Goal: Task Accomplishment & Management: Manage account settings

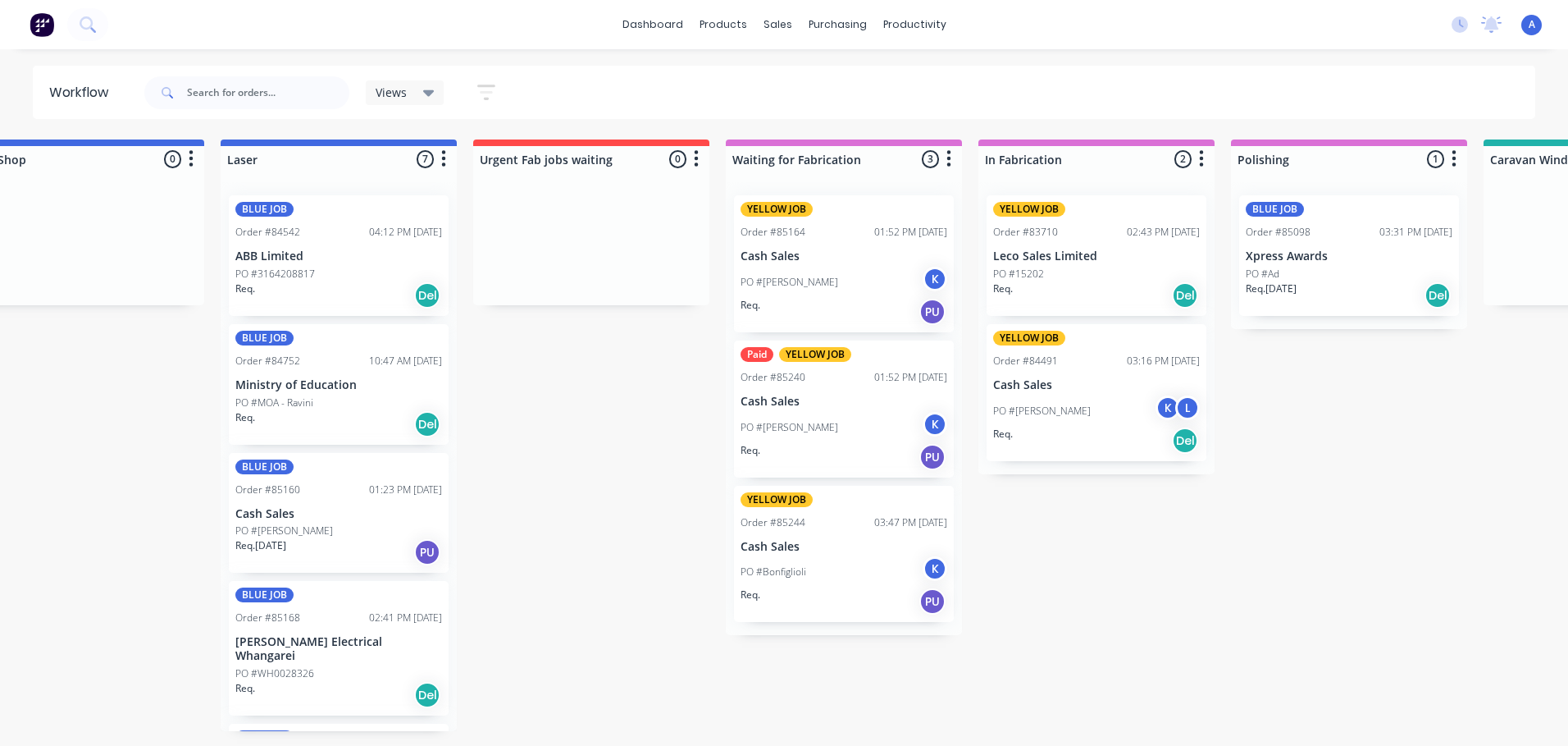
scroll to position [0, 1082]
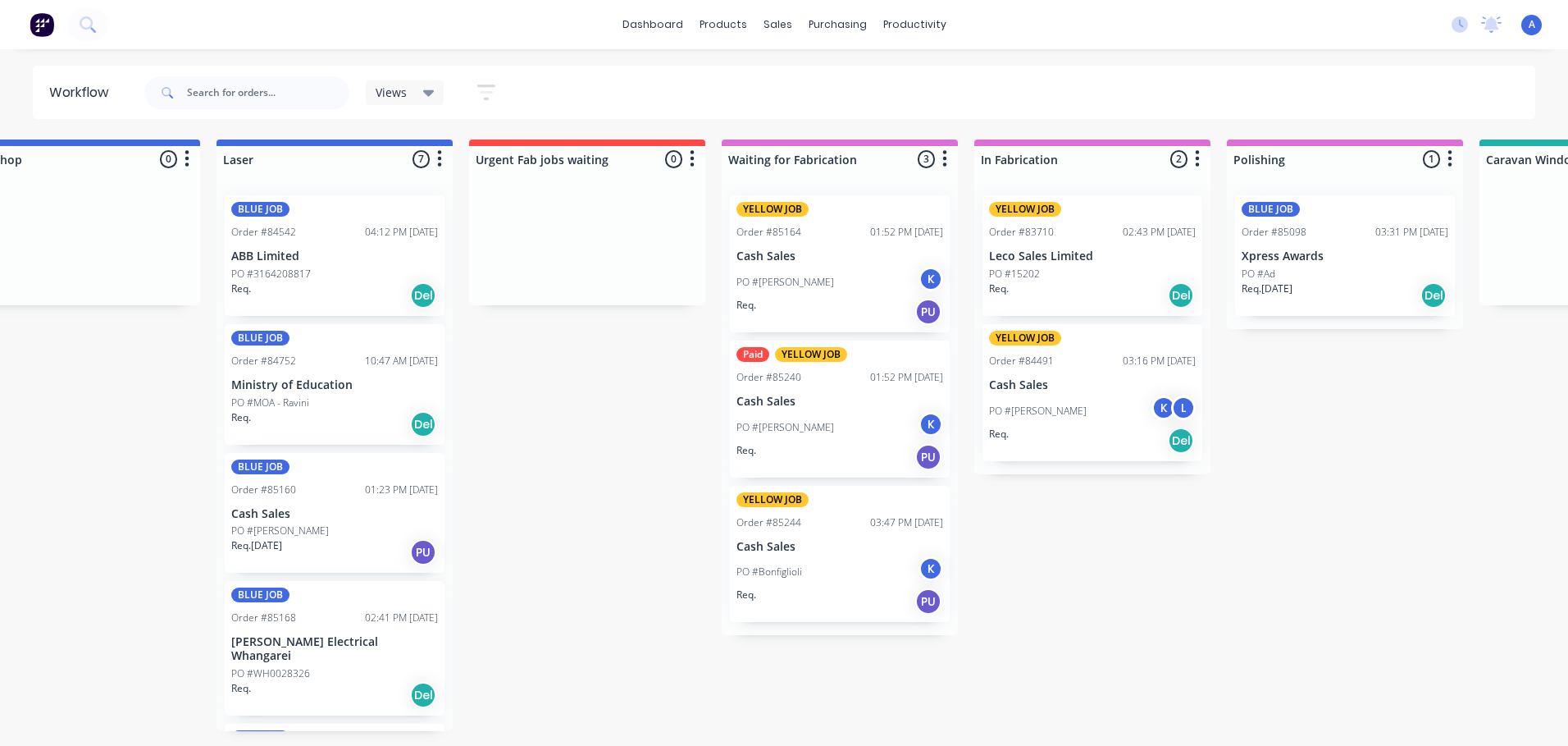
click at [430, 98] on icon at bounding box center [429, 93] width 12 height 18
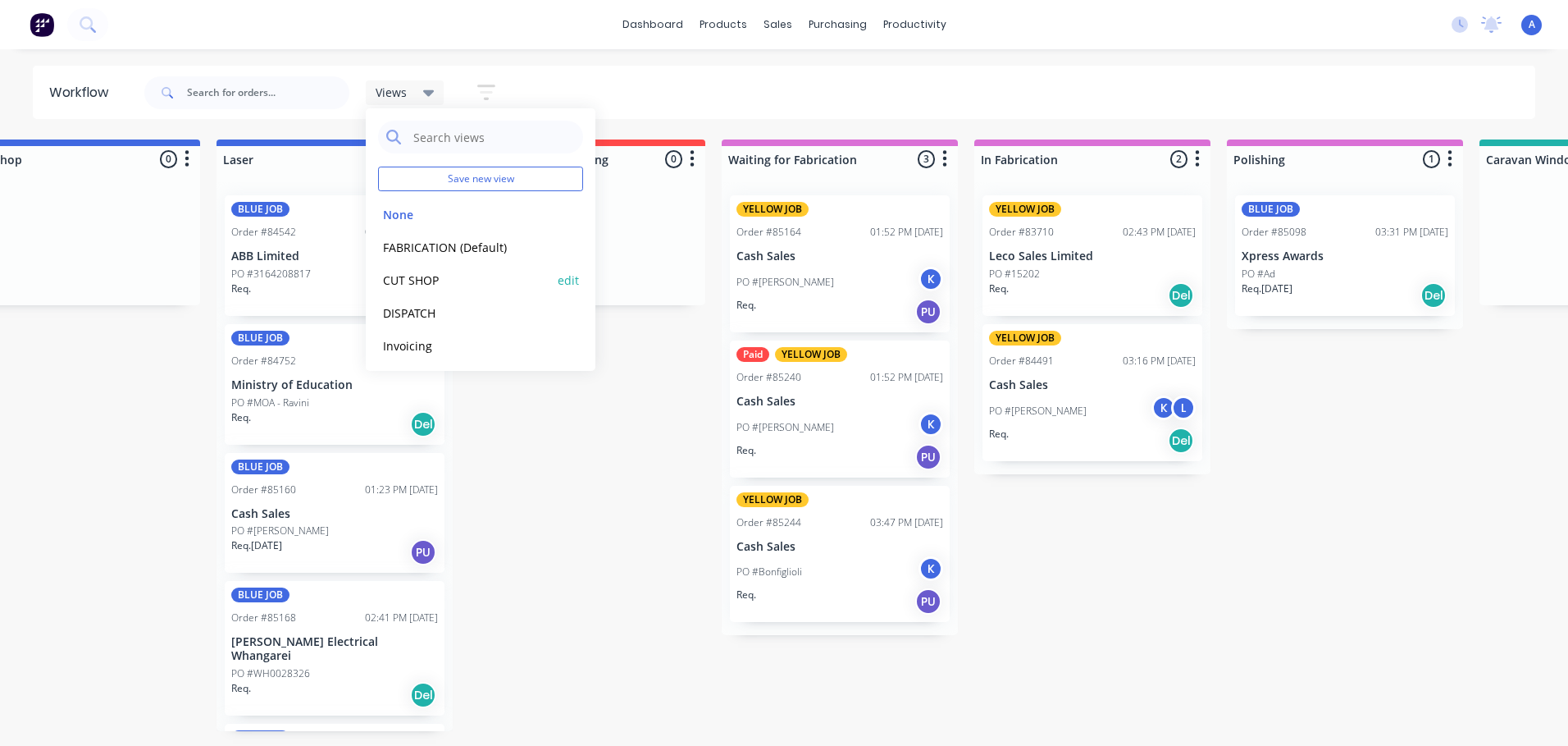
click at [441, 279] on button "CUT SHOP" at bounding box center [465, 280] width 174 height 19
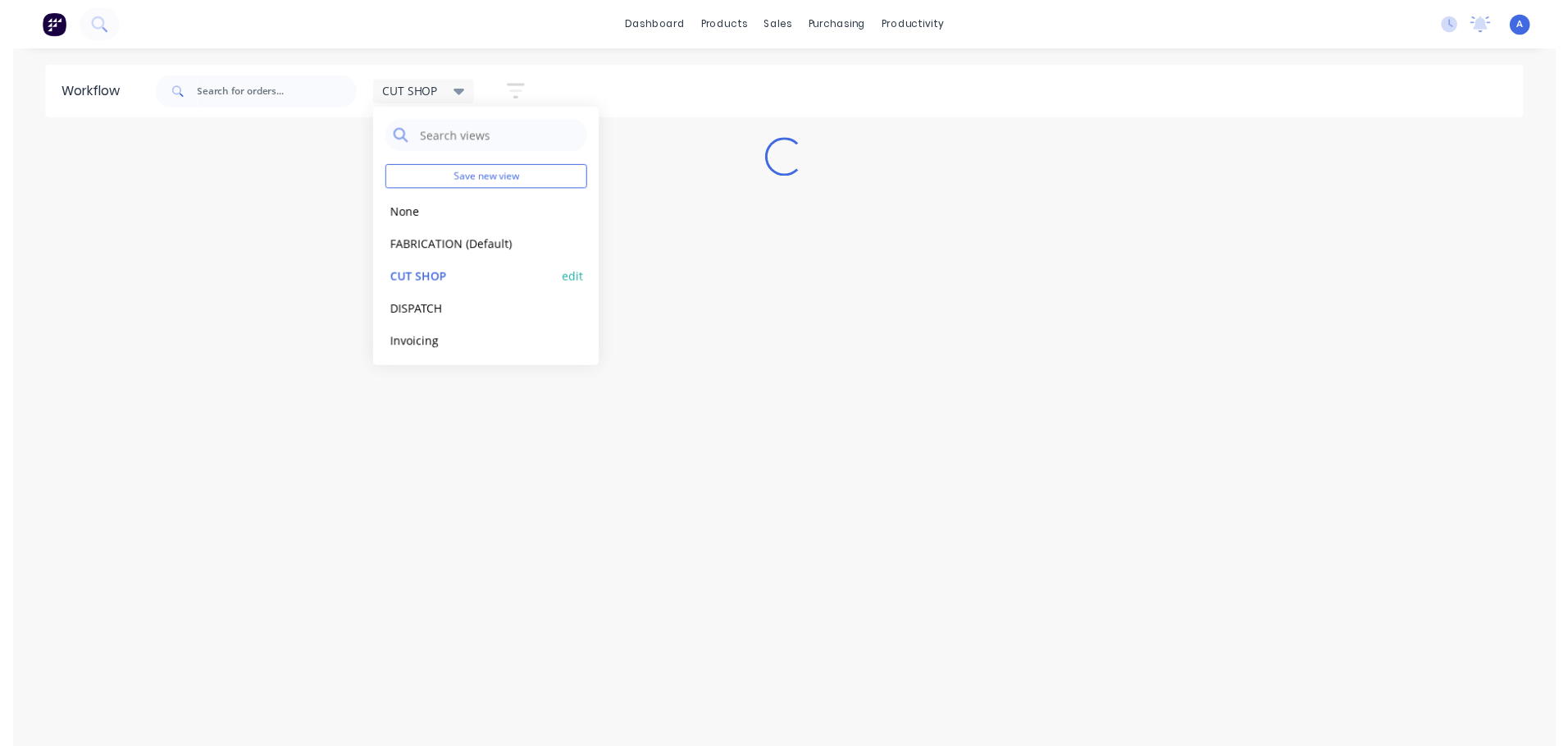
scroll to position [36, 0]
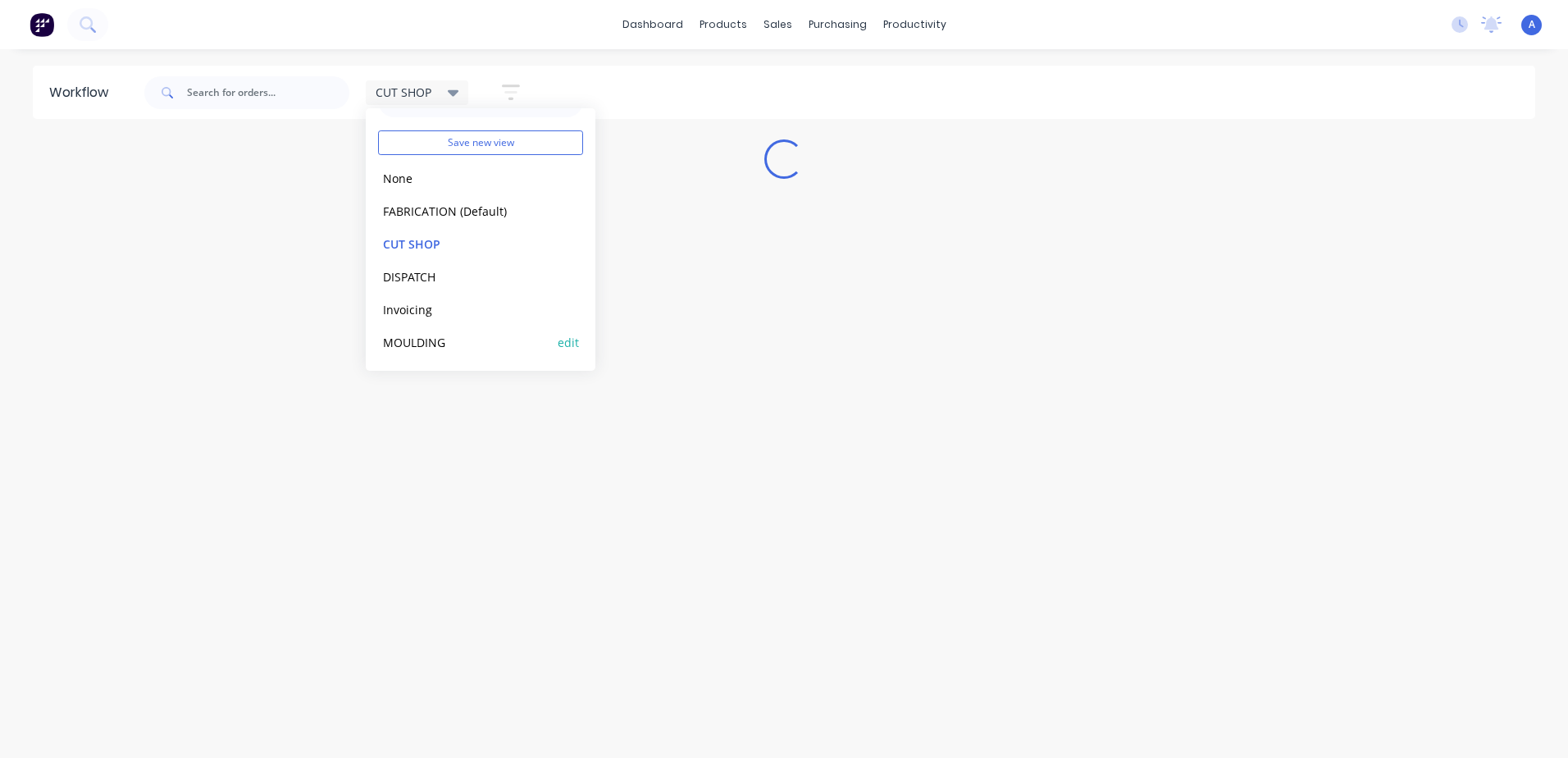
click at [453, 339] on button "MOULDING" at bounding box center [465, 342] width 174 height 19
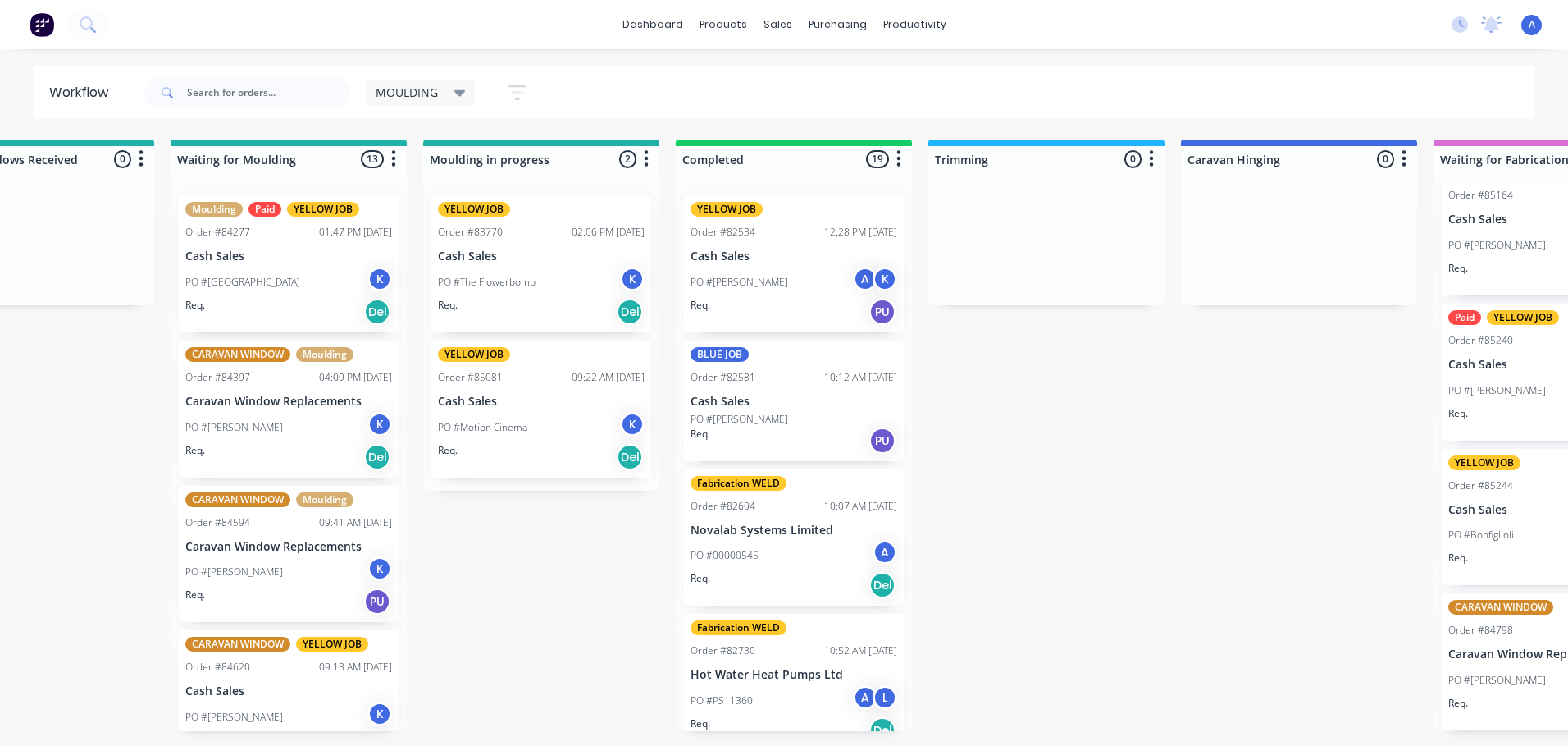
scroll to position [0, 113]
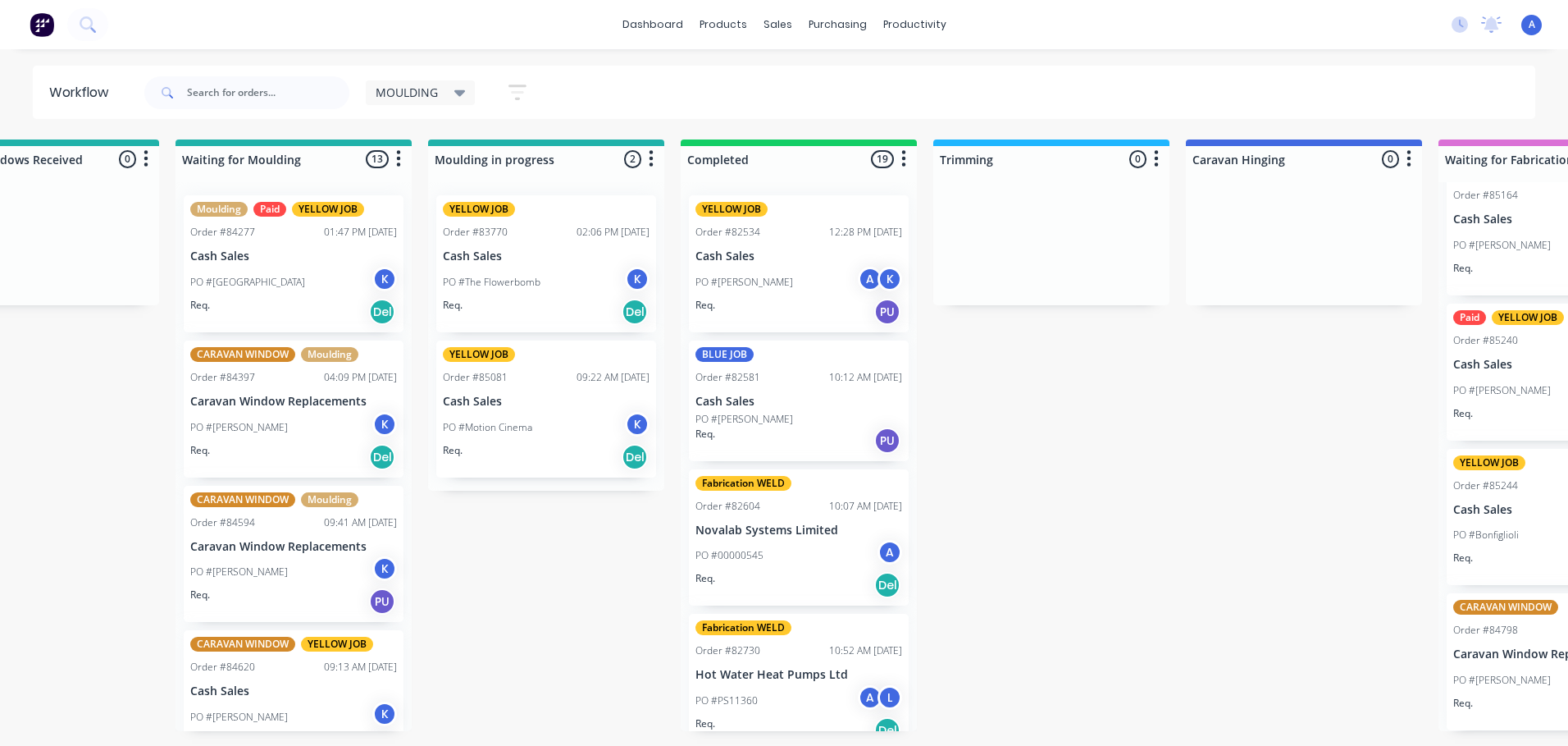
click at [557, 453] on div "Req. Del" at bounding box center [546, 456] width 207 height 28
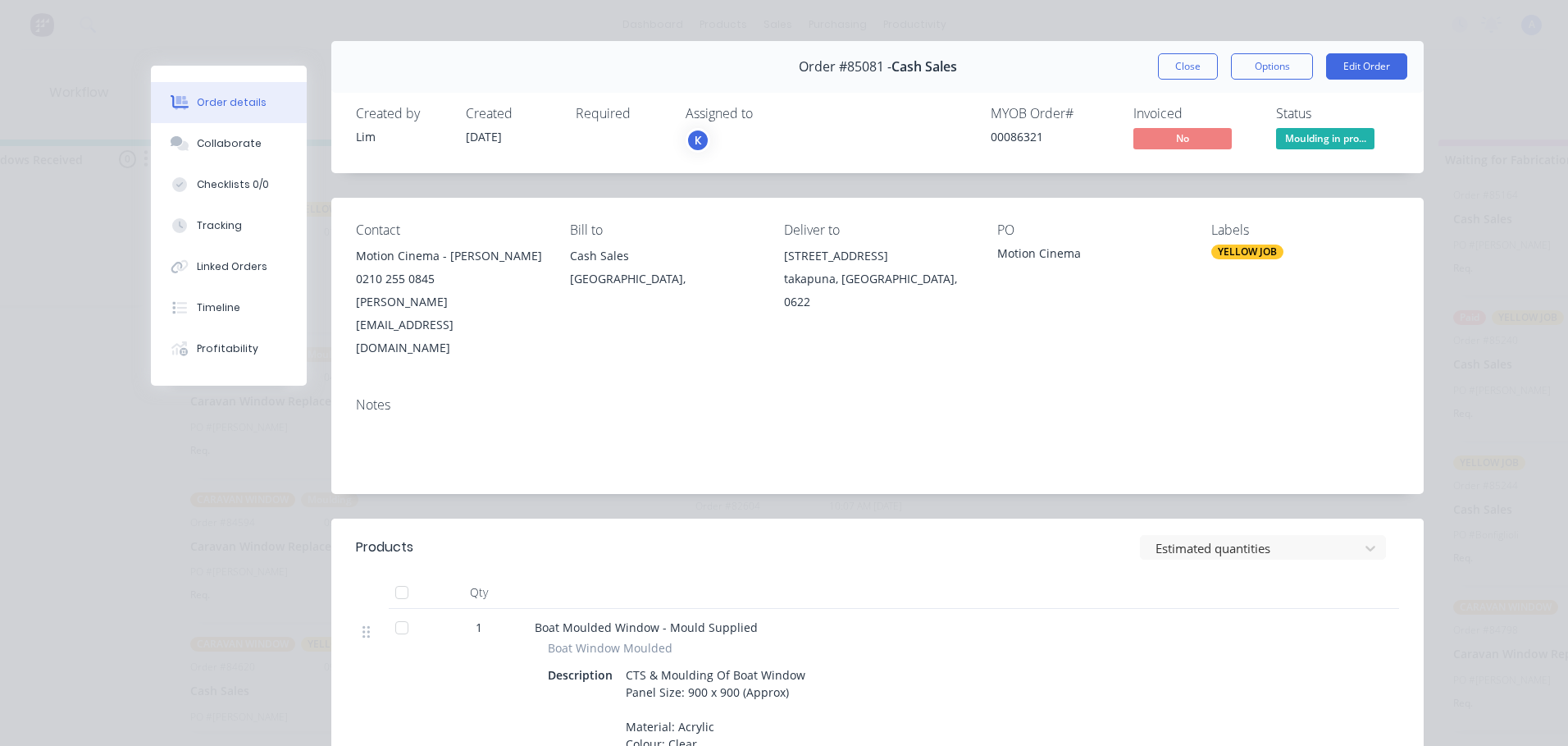
scroll to position [0, 0]
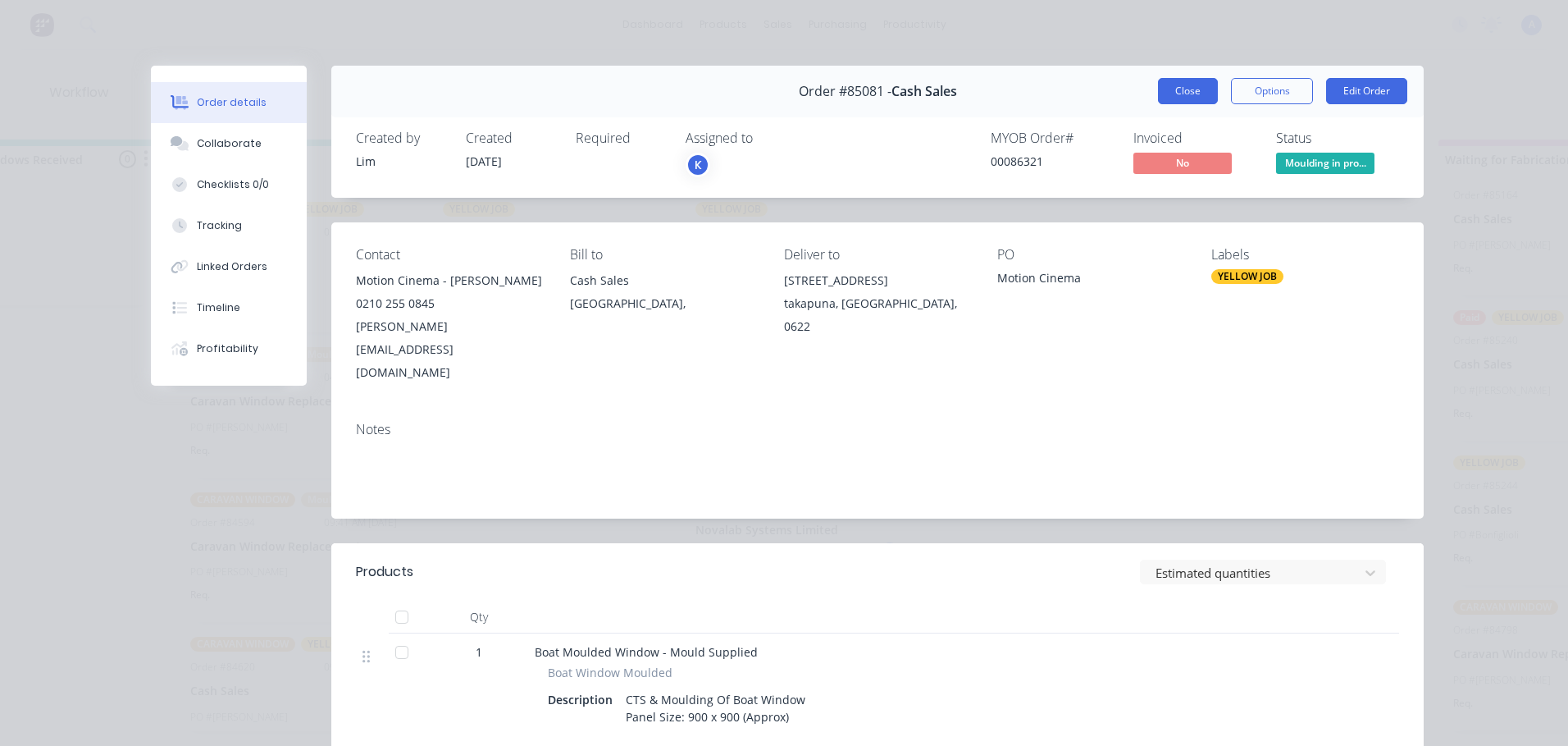
click at [1180, 95] on button "Close" at bounding box center [1189, 90] width 60 height 26
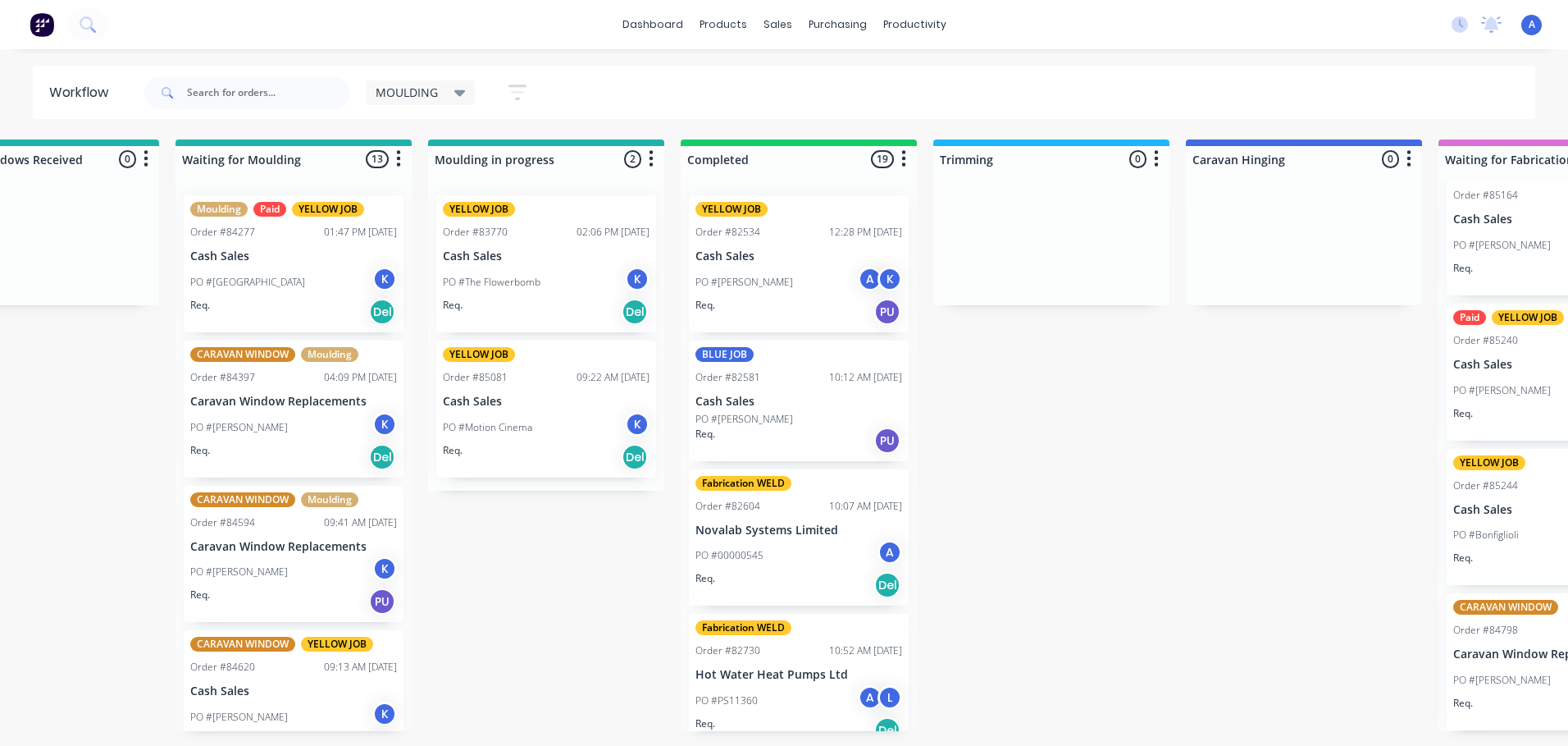
click at [542, 295] on div "PO #The Flowerbomb K" at bounding box center [546, 282] width 207 height 31
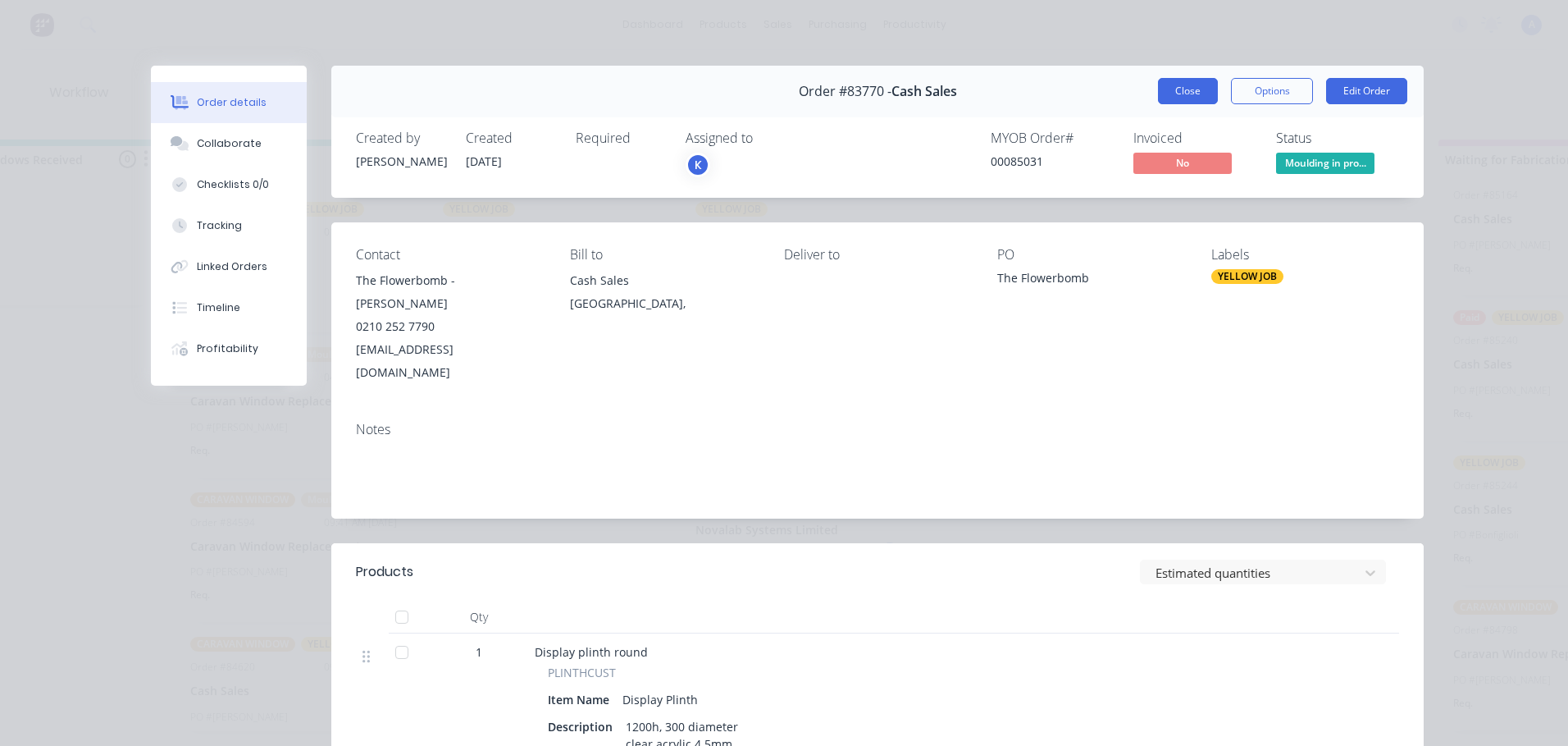
click at [1181, 92] on button "Close" at bounding box center [1189, 90] width 60 height 26
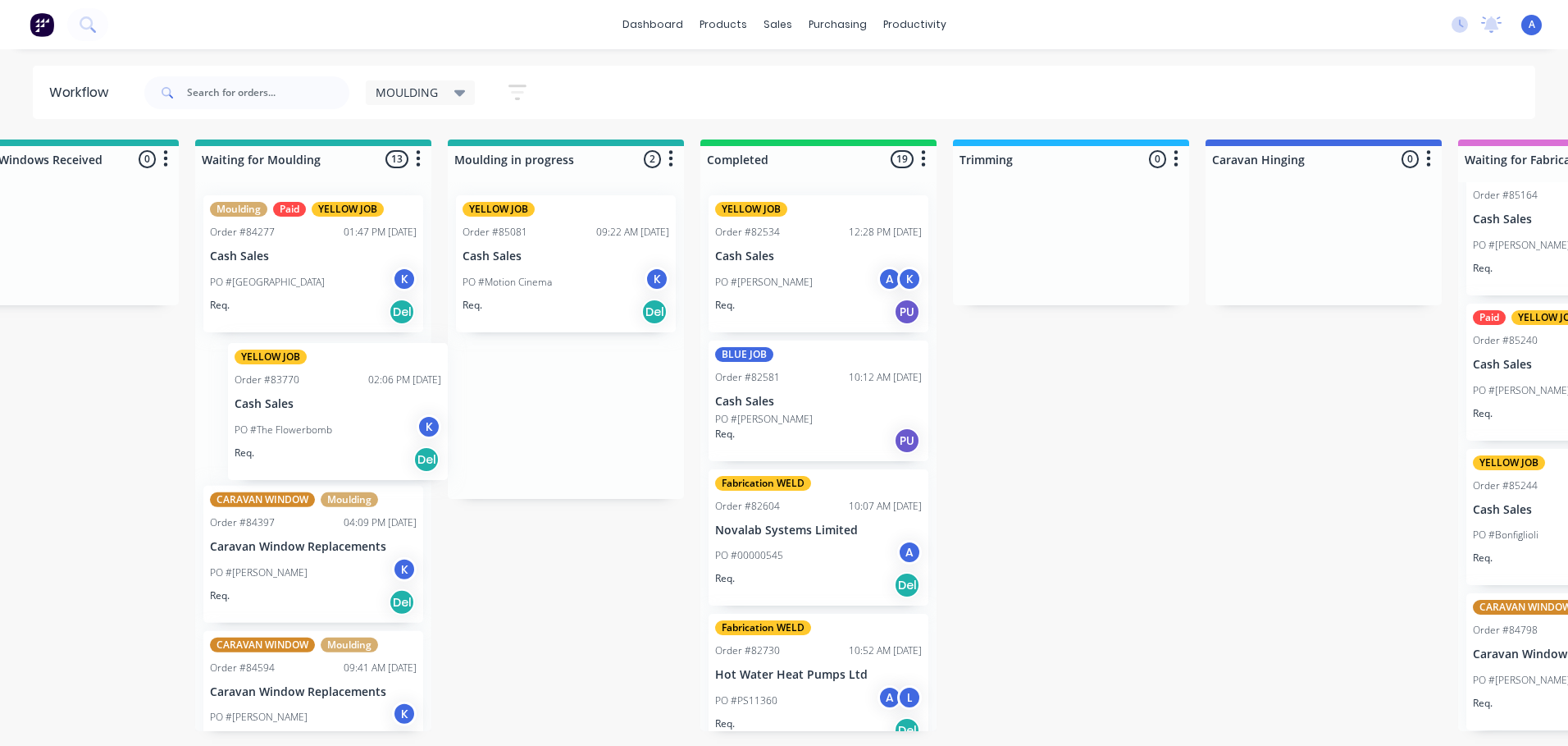
scroll to position [0, 89]
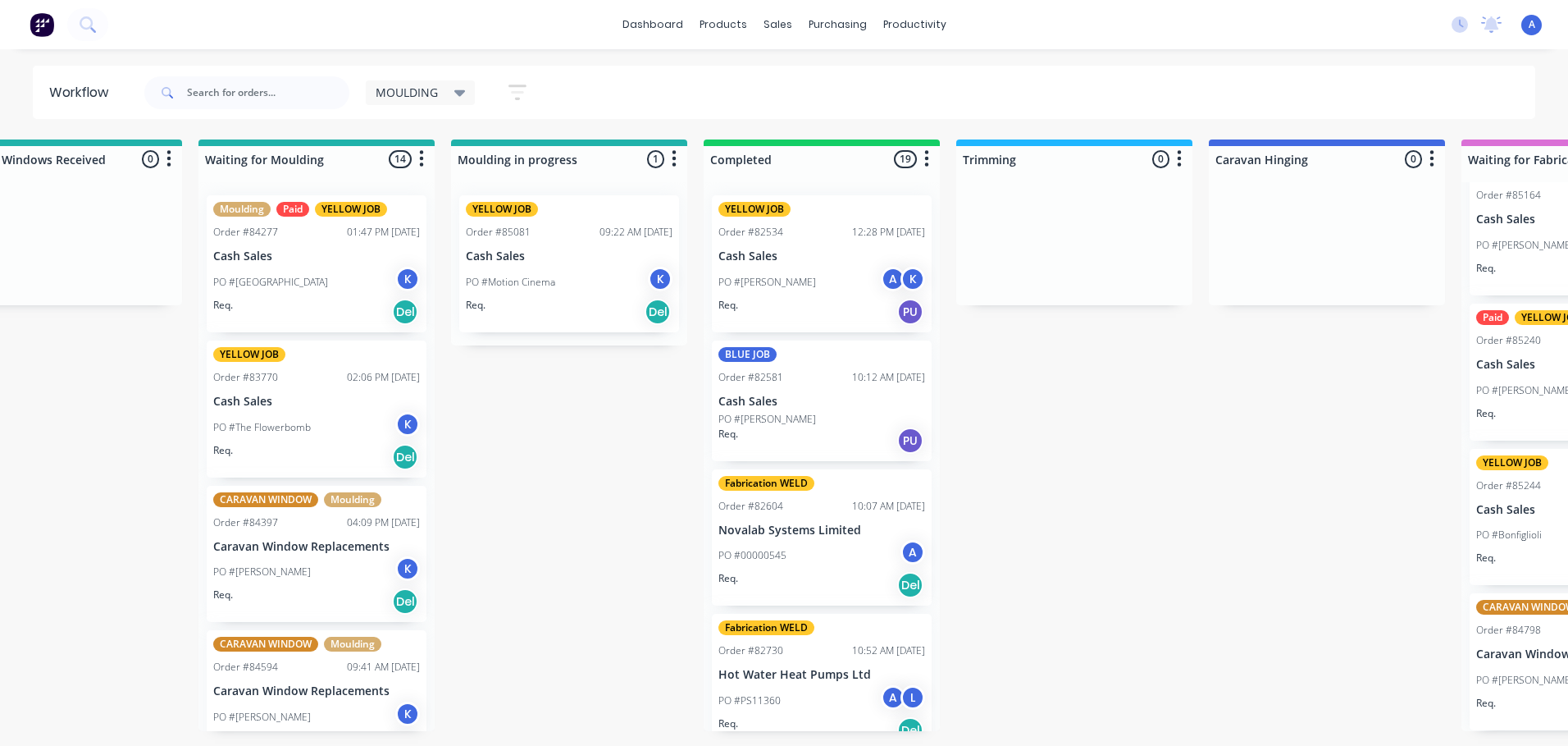
click at [576, 302] on div "Req. Del" at bounding box center [570, 311] width 207 height 28
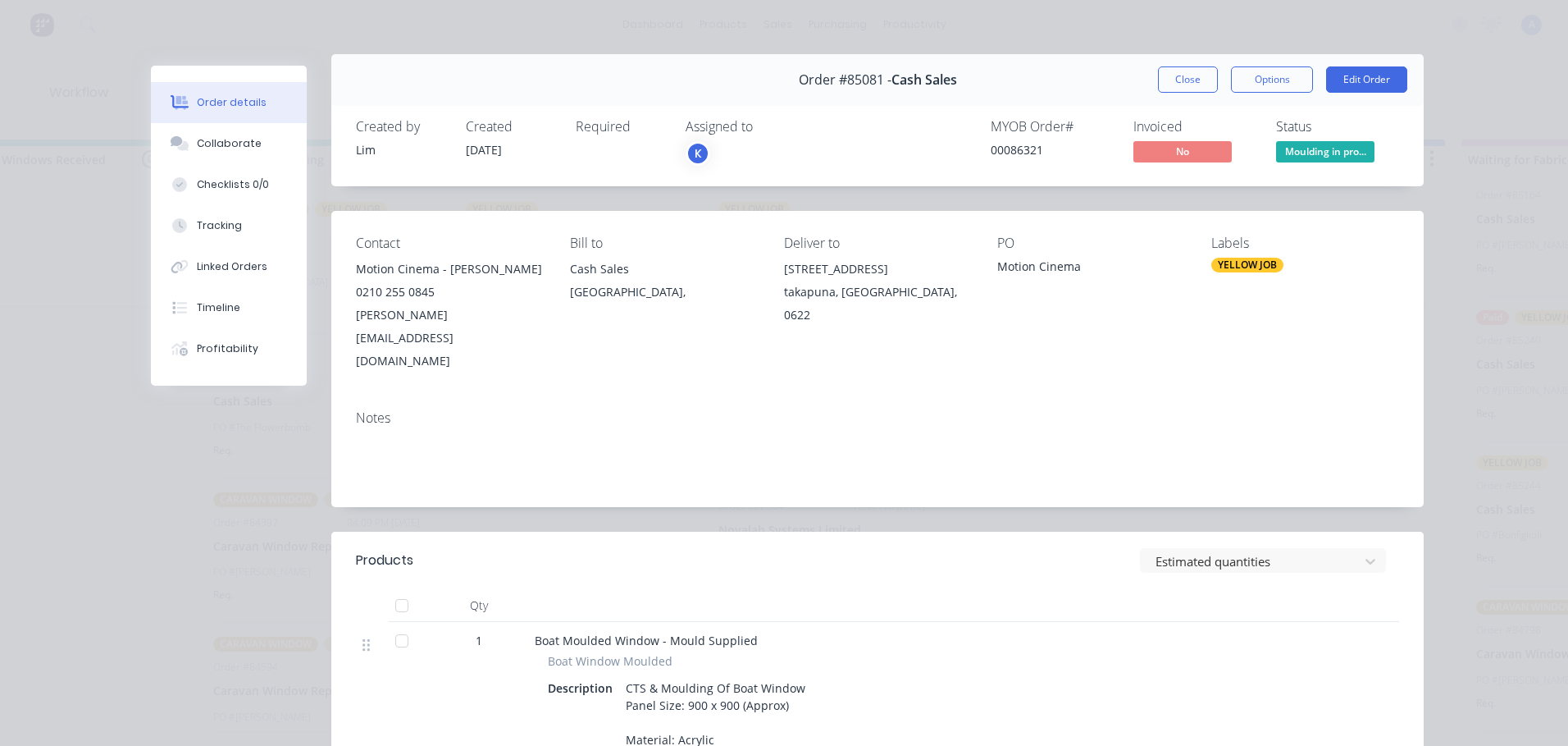
scroll to position [0, 0]
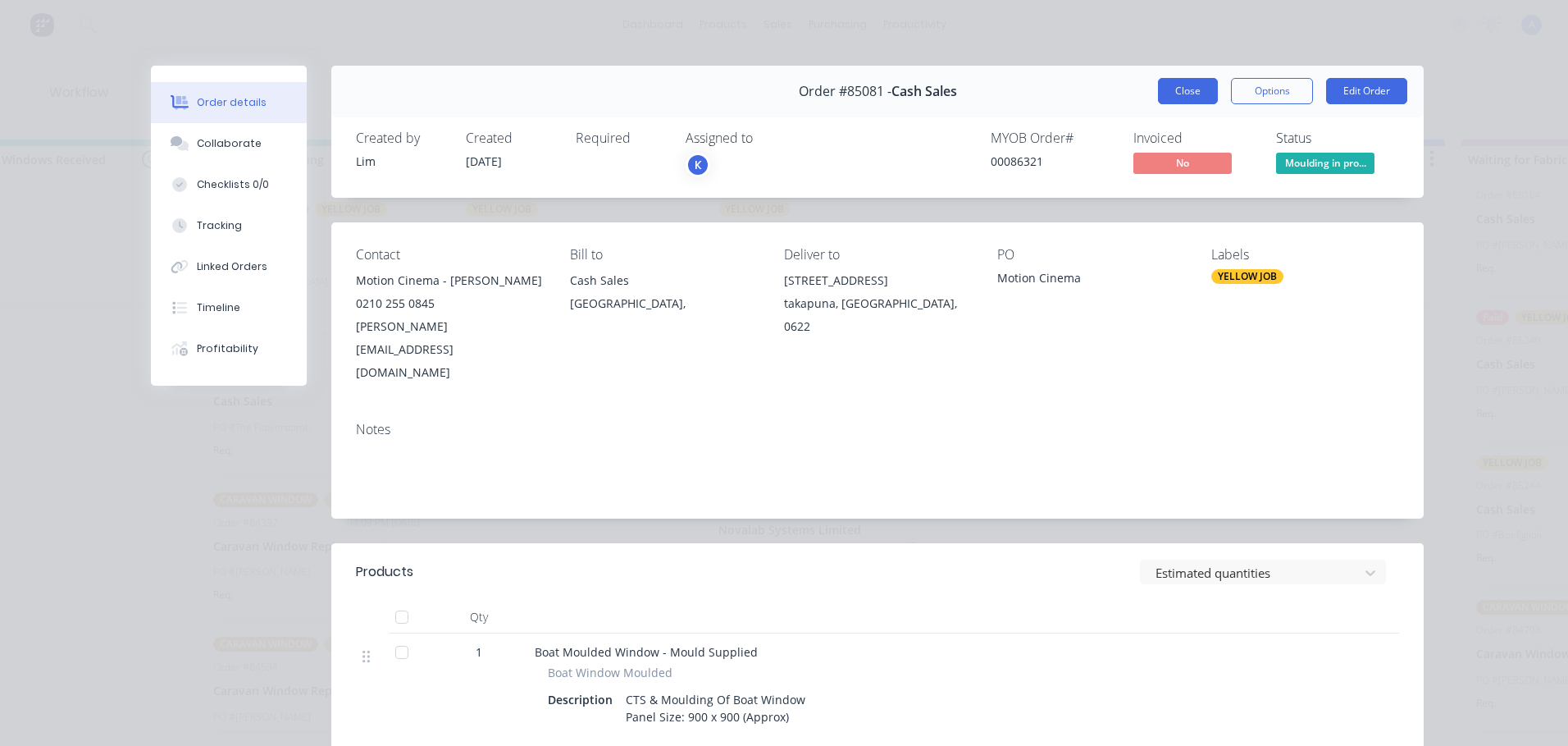
click at [1178, 101] on button "Close" at bounding box center [1189, 90] width 60 height 26
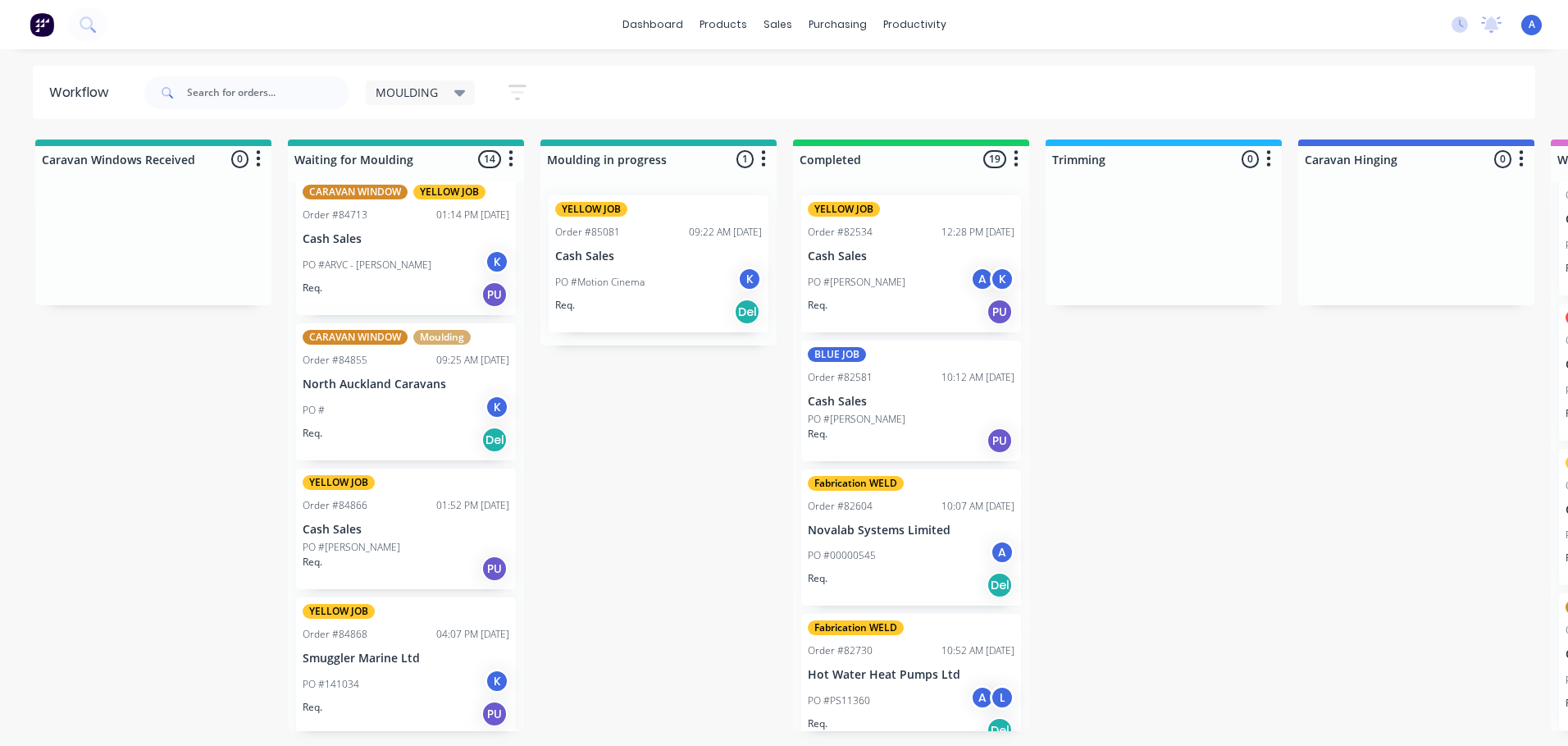
scroll to position [1159, 0]
click at [411, 565] on div "Req. PU" at bounding box center [406, 571] width 207 height 28
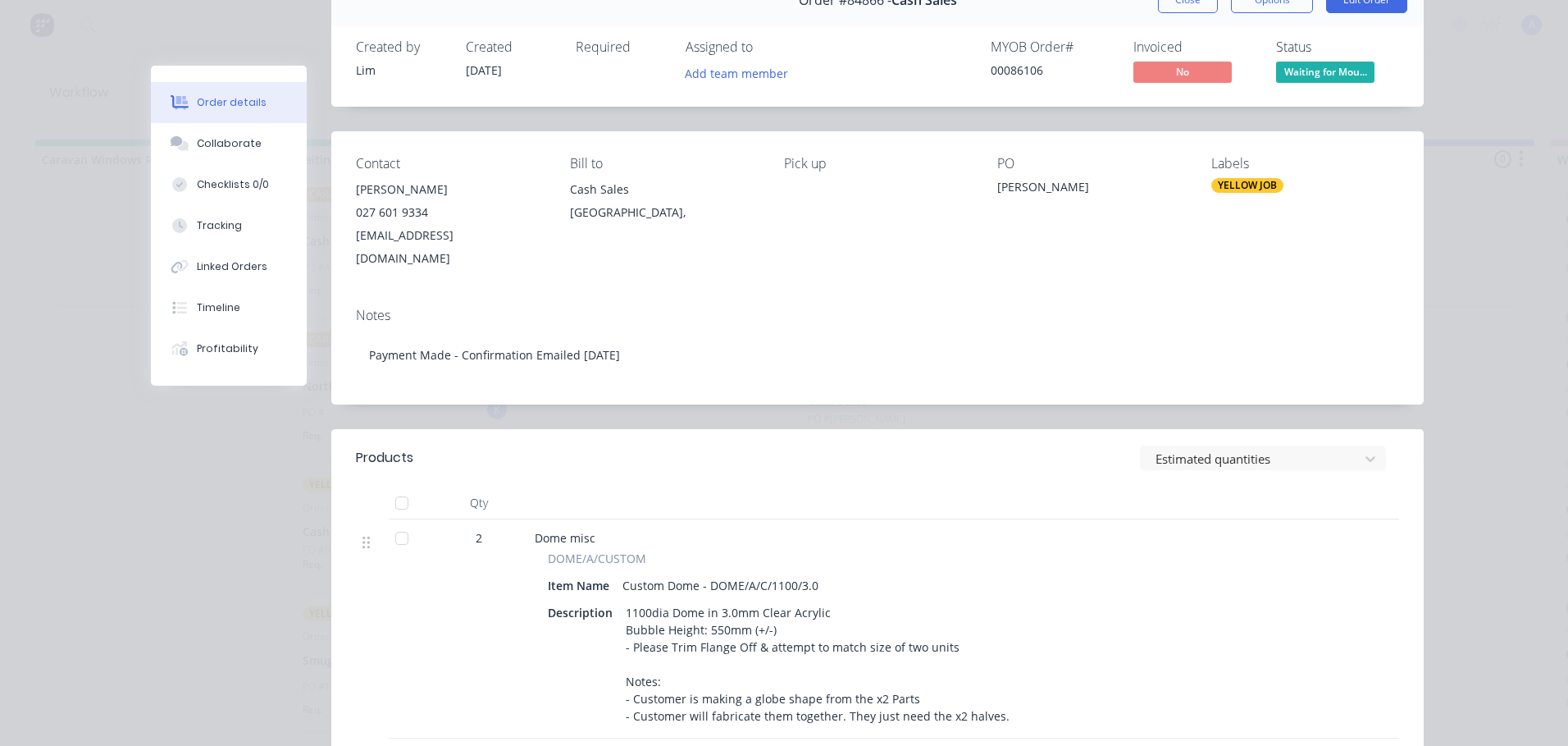
scroll to position [0, 0]
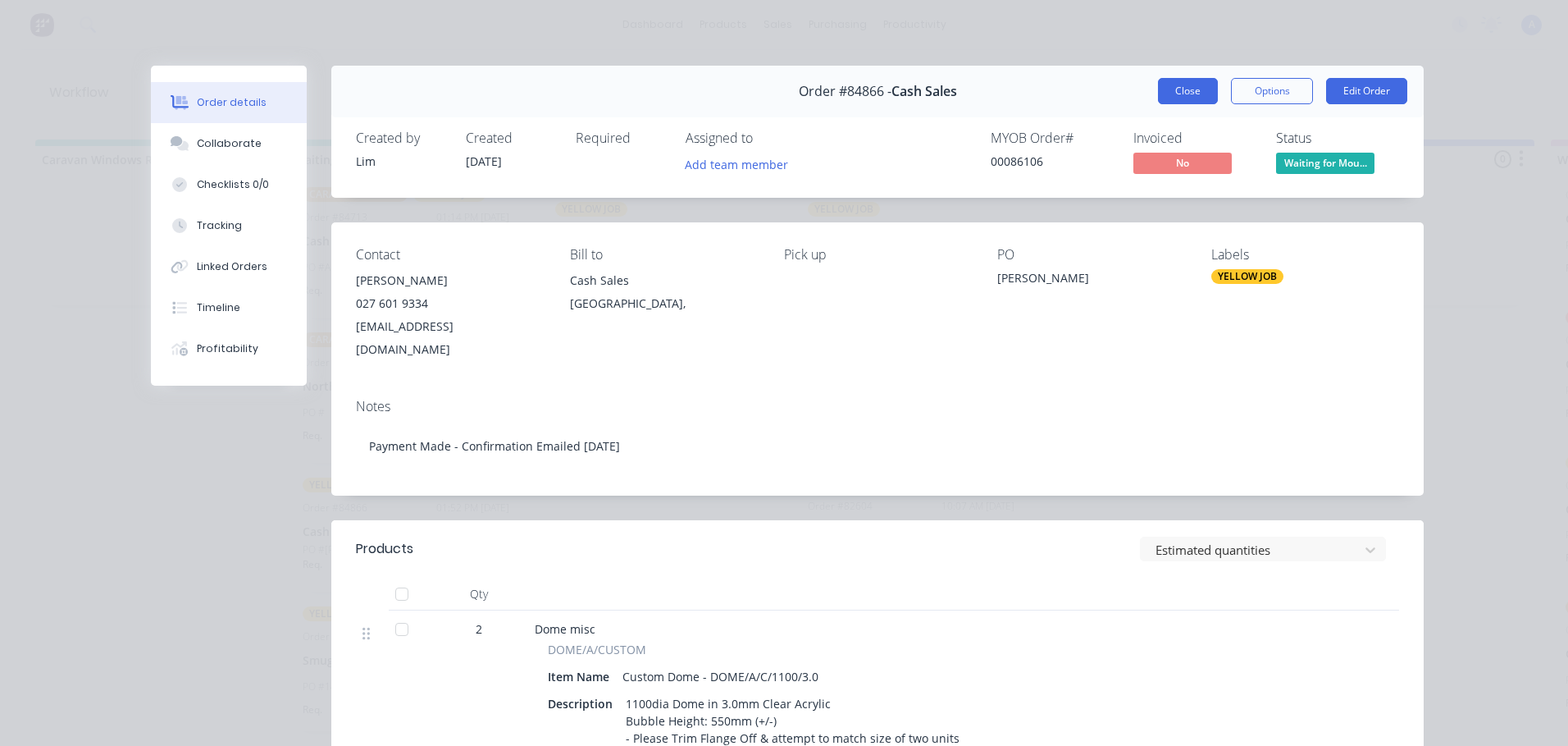
click at [1192, 98] on button "Close" at bounding box center [1189, 90] width 60 height 26
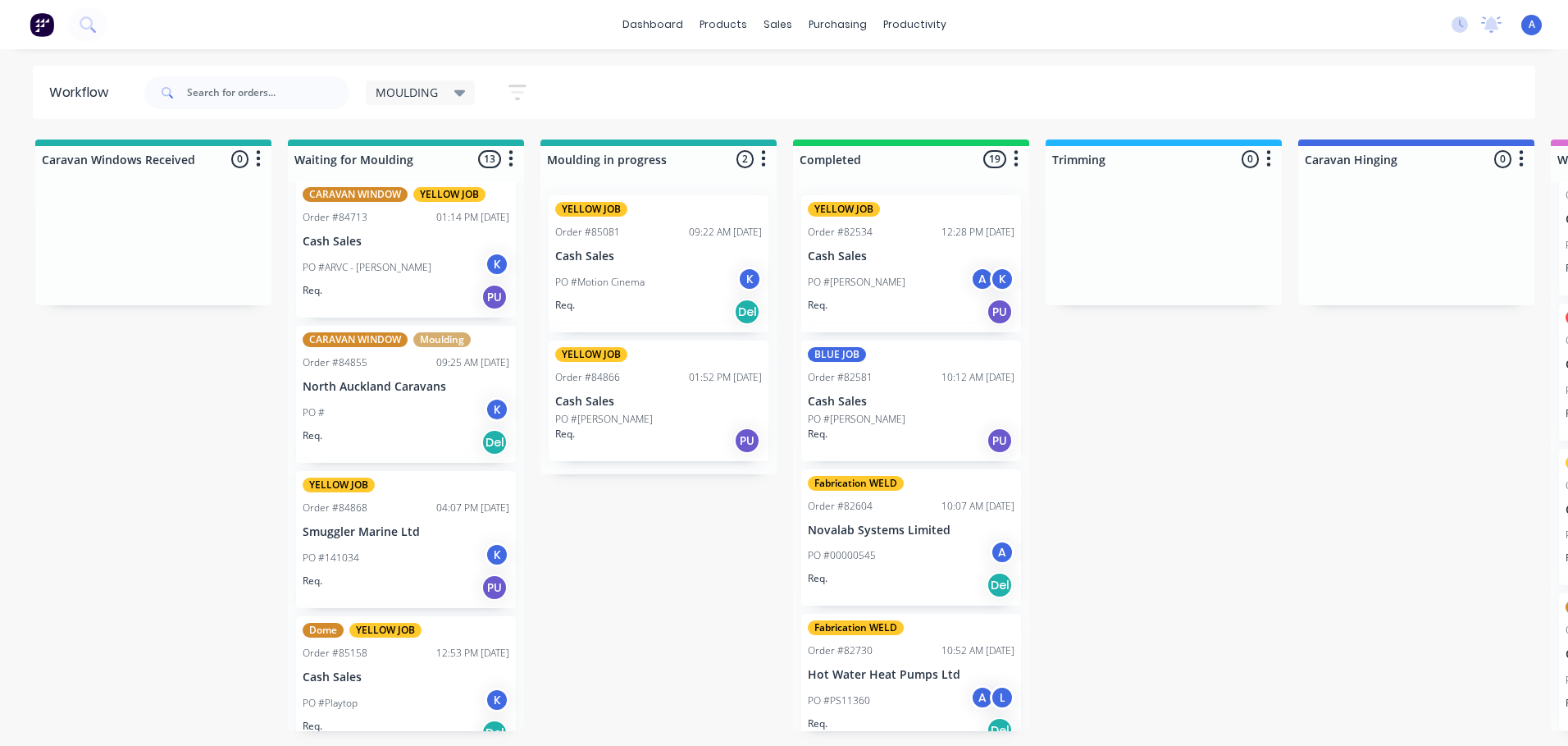
click at [670, 407] on p "Cash Sales" at bounding box center [659, 401] width 207 height 14
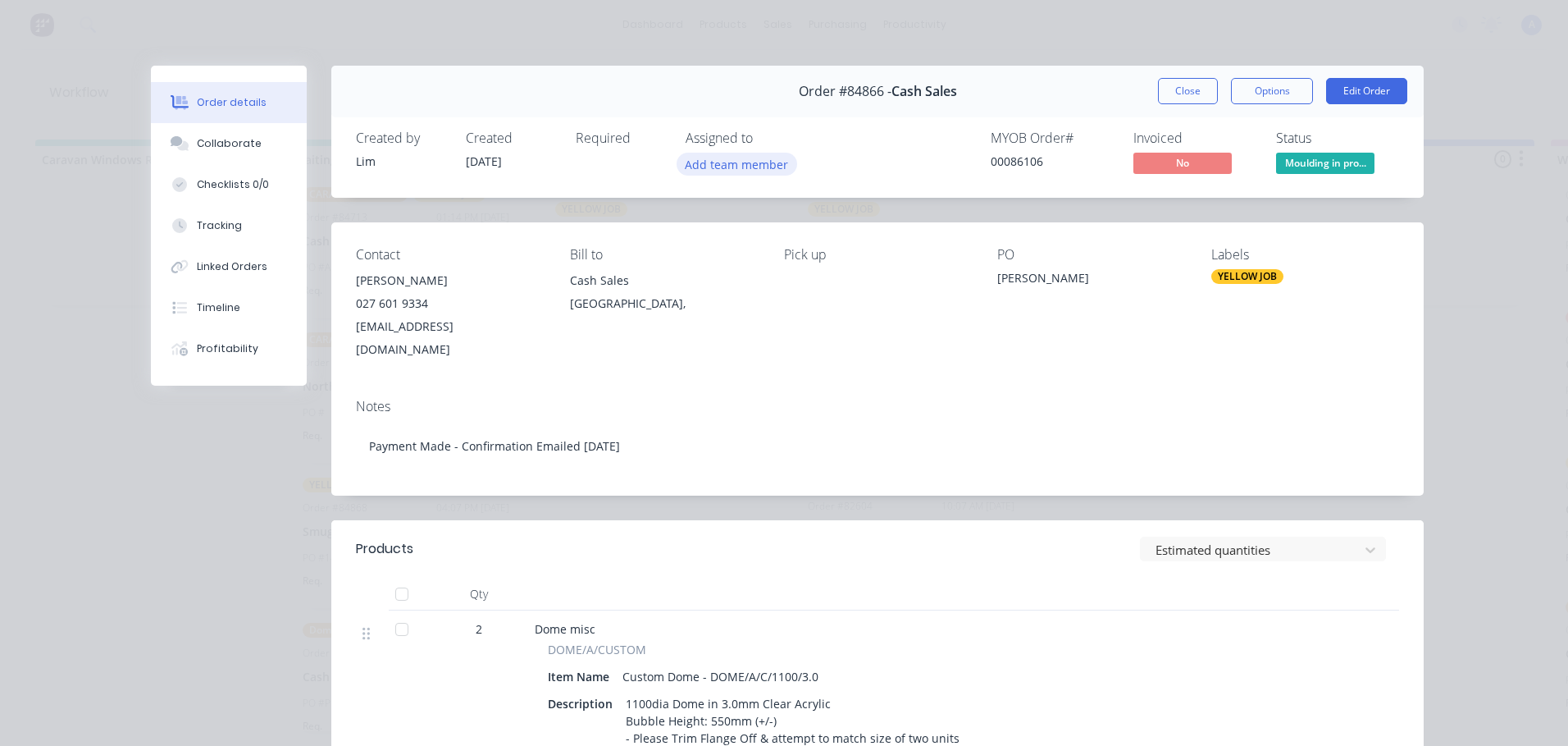
click at [763, 169] on button "Add team member" at bounding box center [736, 164] width 121 height 23
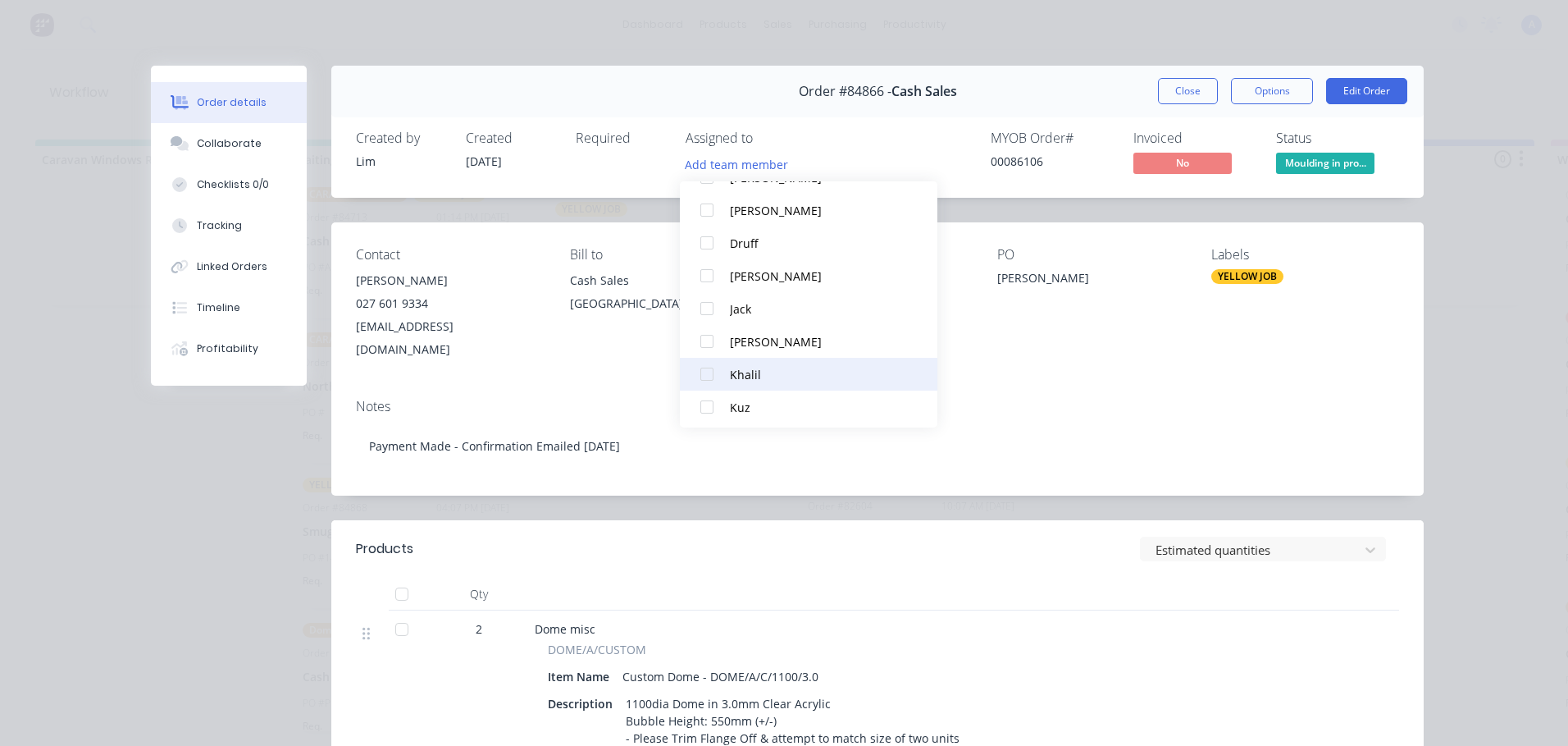
click at [766, 387] on button "Khalil" at bounding box center [808, 374] width 258 height 33
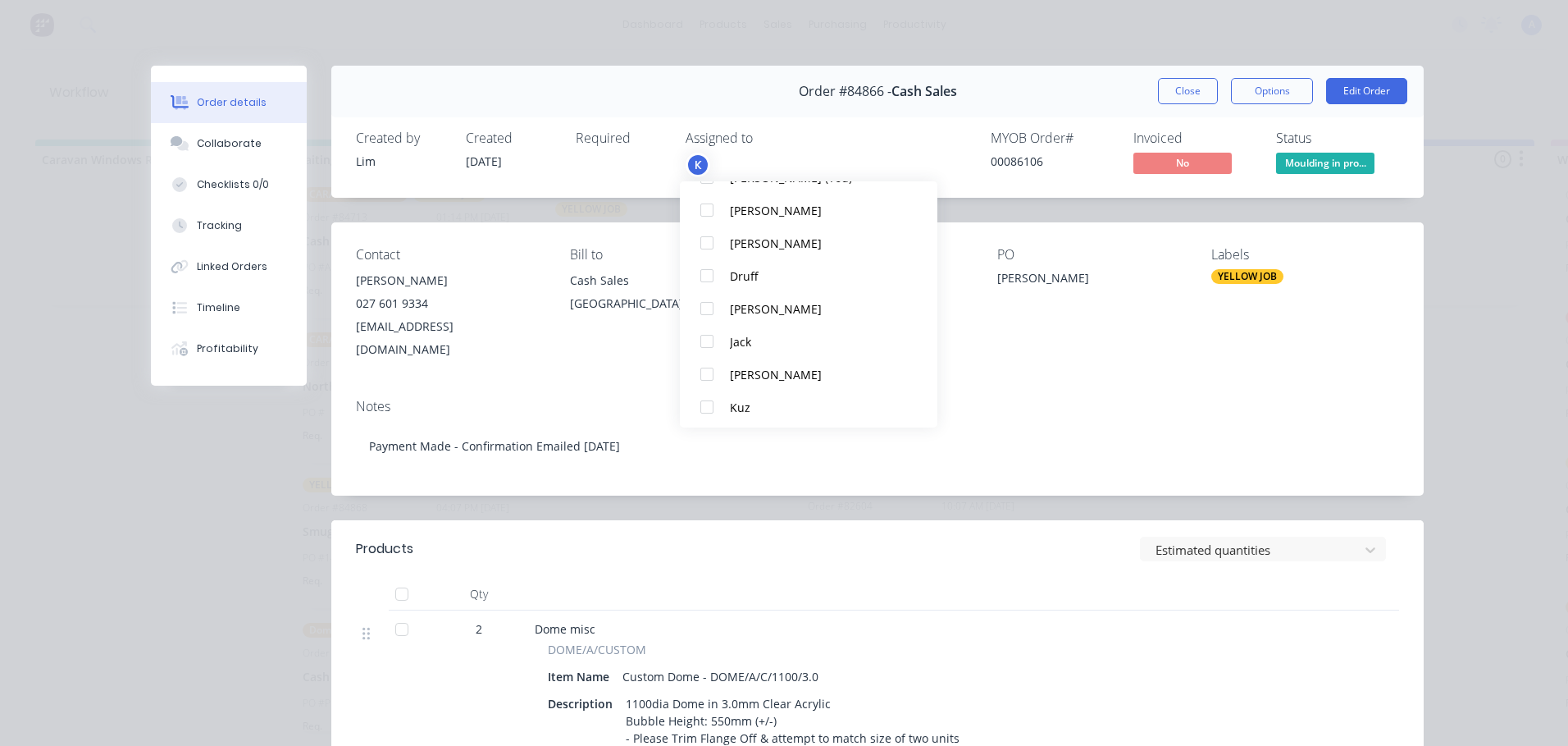
scroll to position [0, 0]
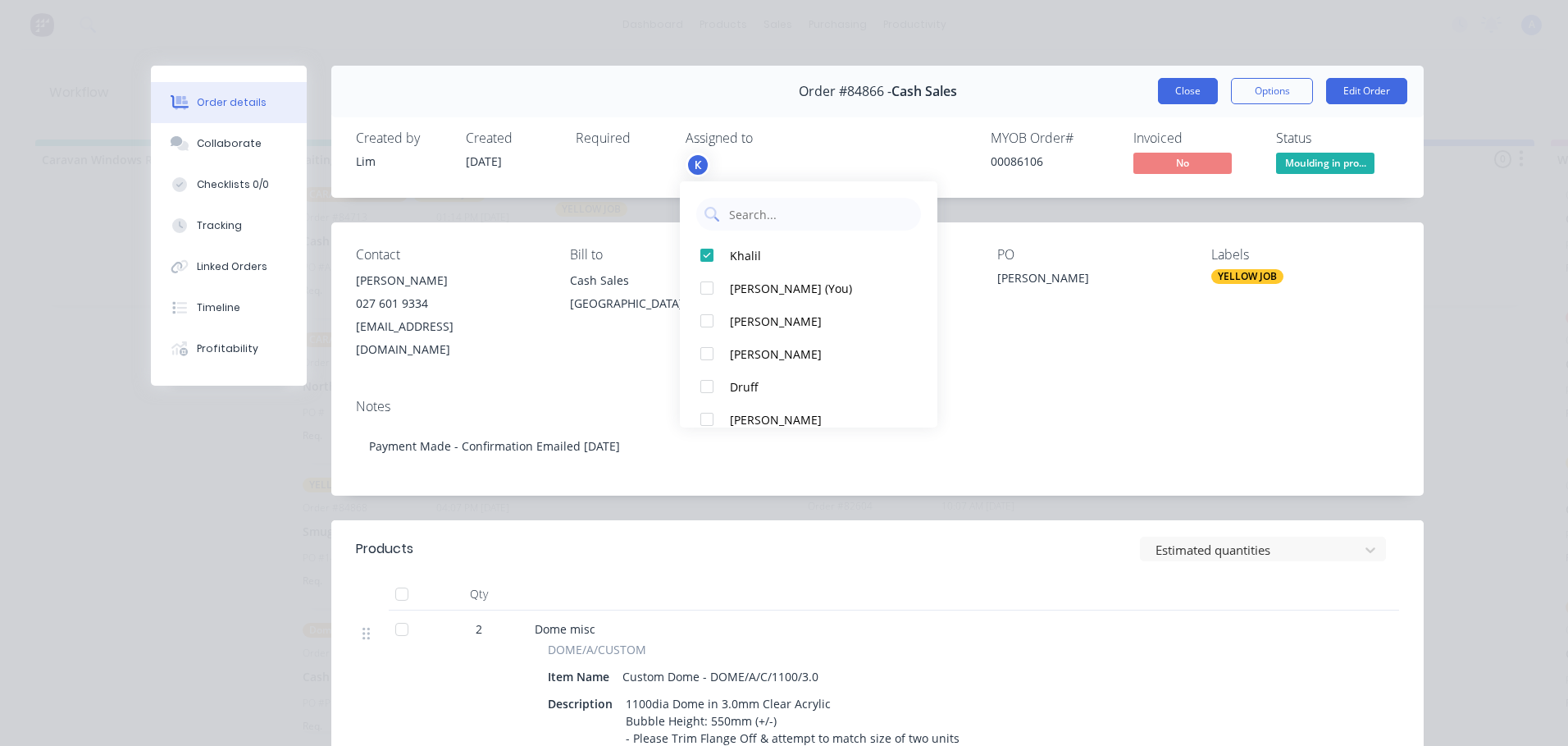
click at [1180, 91] on button "Close" at bounding box center [1189, 90] width 60 height 26
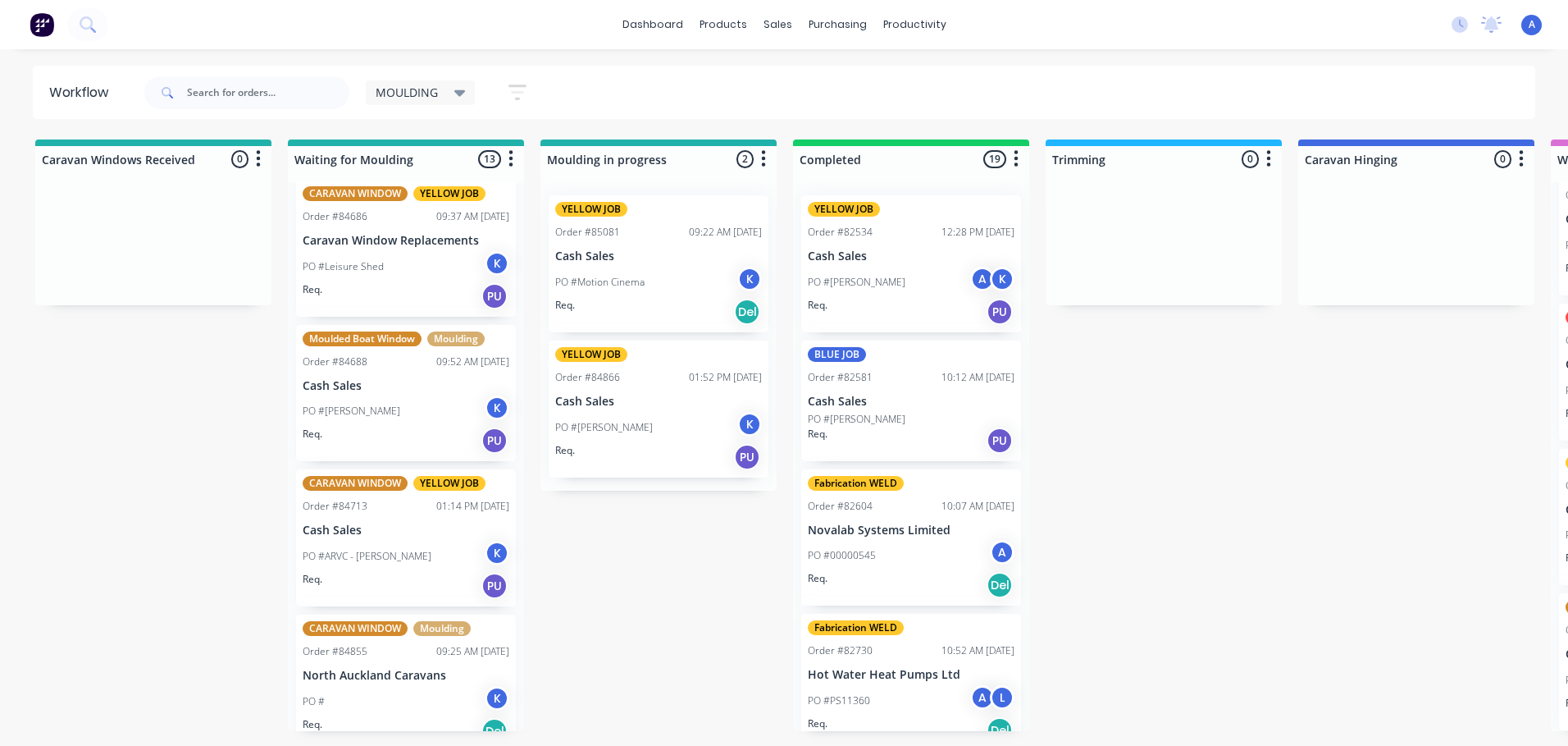
scroll to position [860, 0]
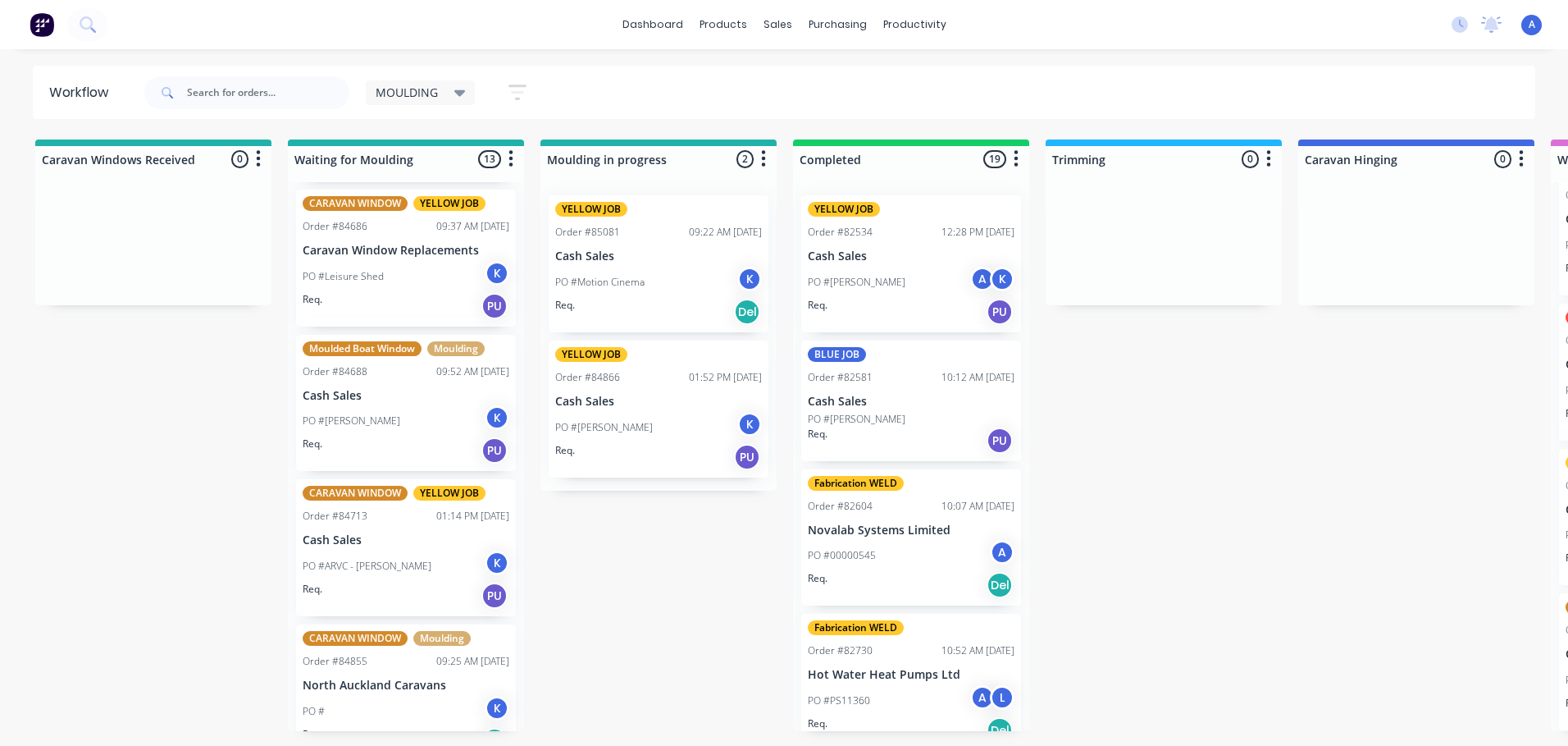
click at [410, 583] on div "Req. PU" at bounding box center [406, 595] width 207 height 28
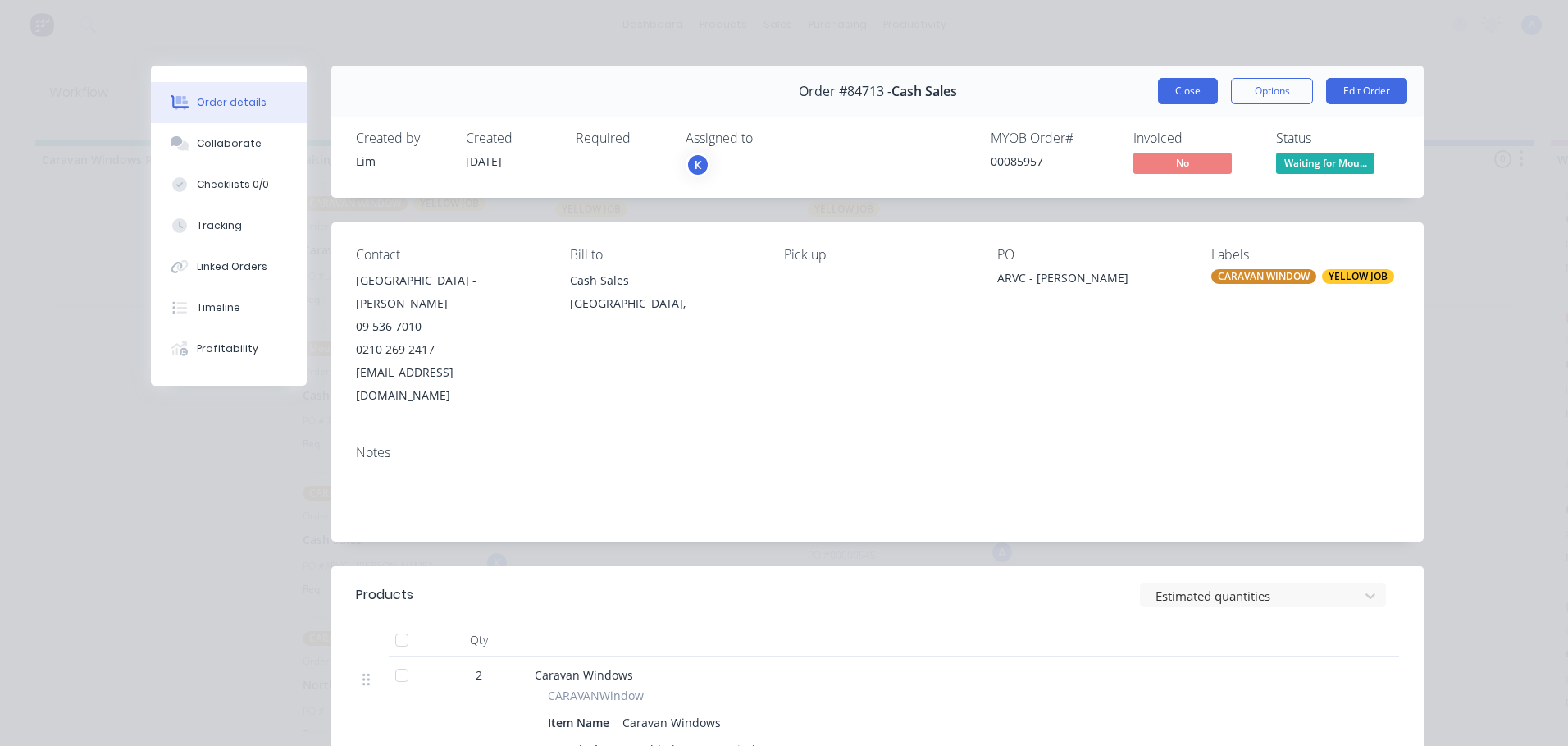
click at [1181, 103] on button "Close" at bounding box center [1189, 90] width 60 height 26
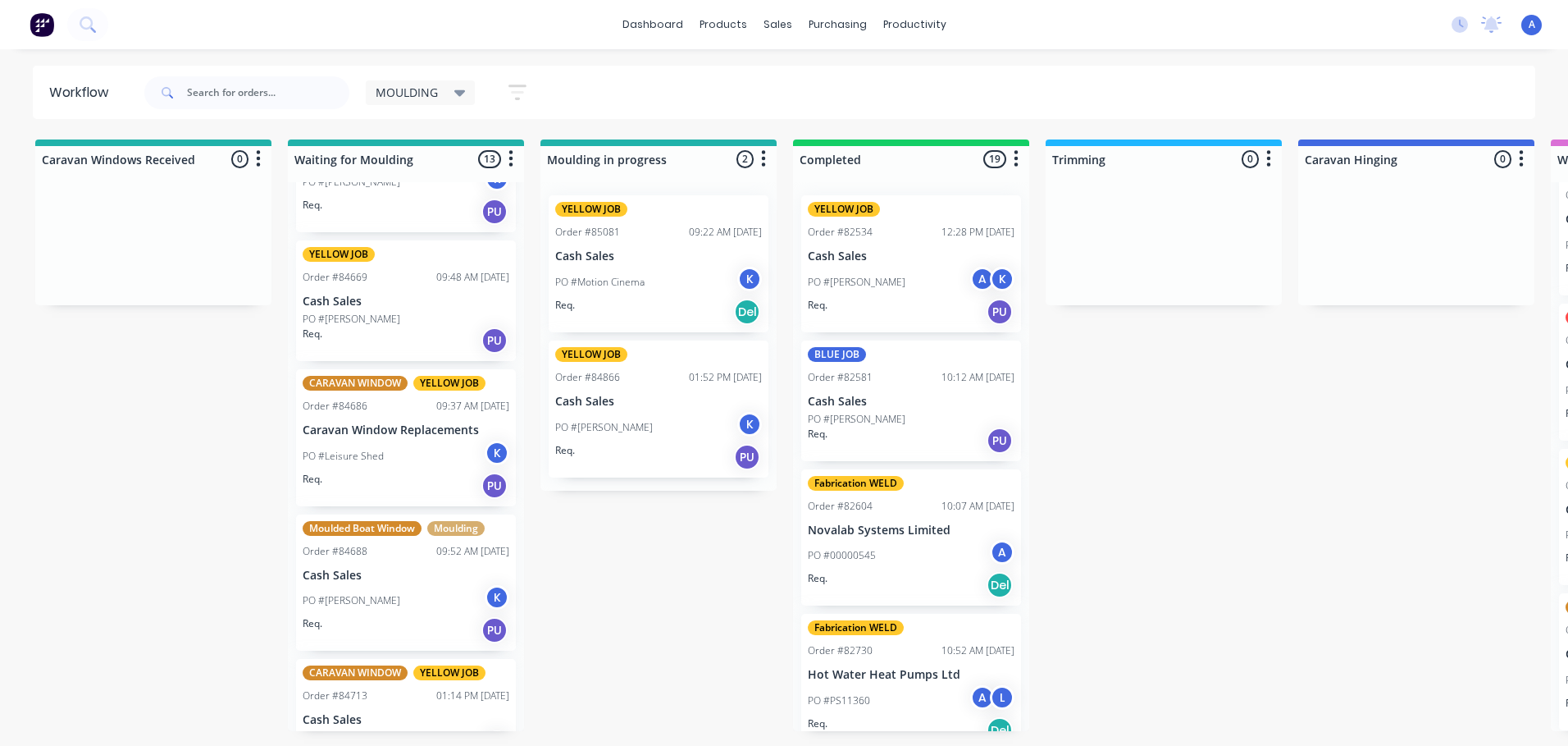
scroll to position [667, 0]
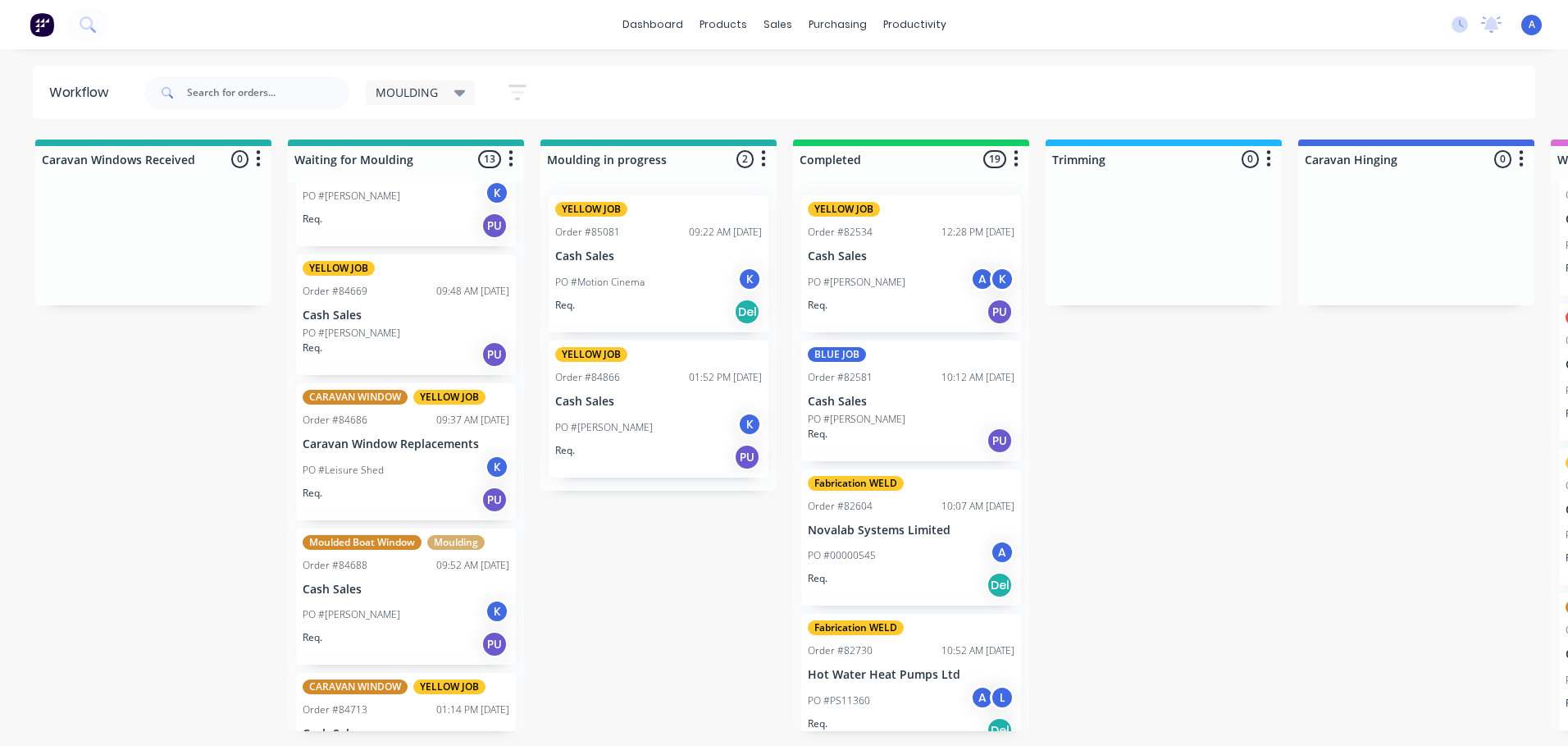
click at [412, 618] on div "PO #[PERSON_NAME]" at bounding box center [406, 614] width 207 height 31
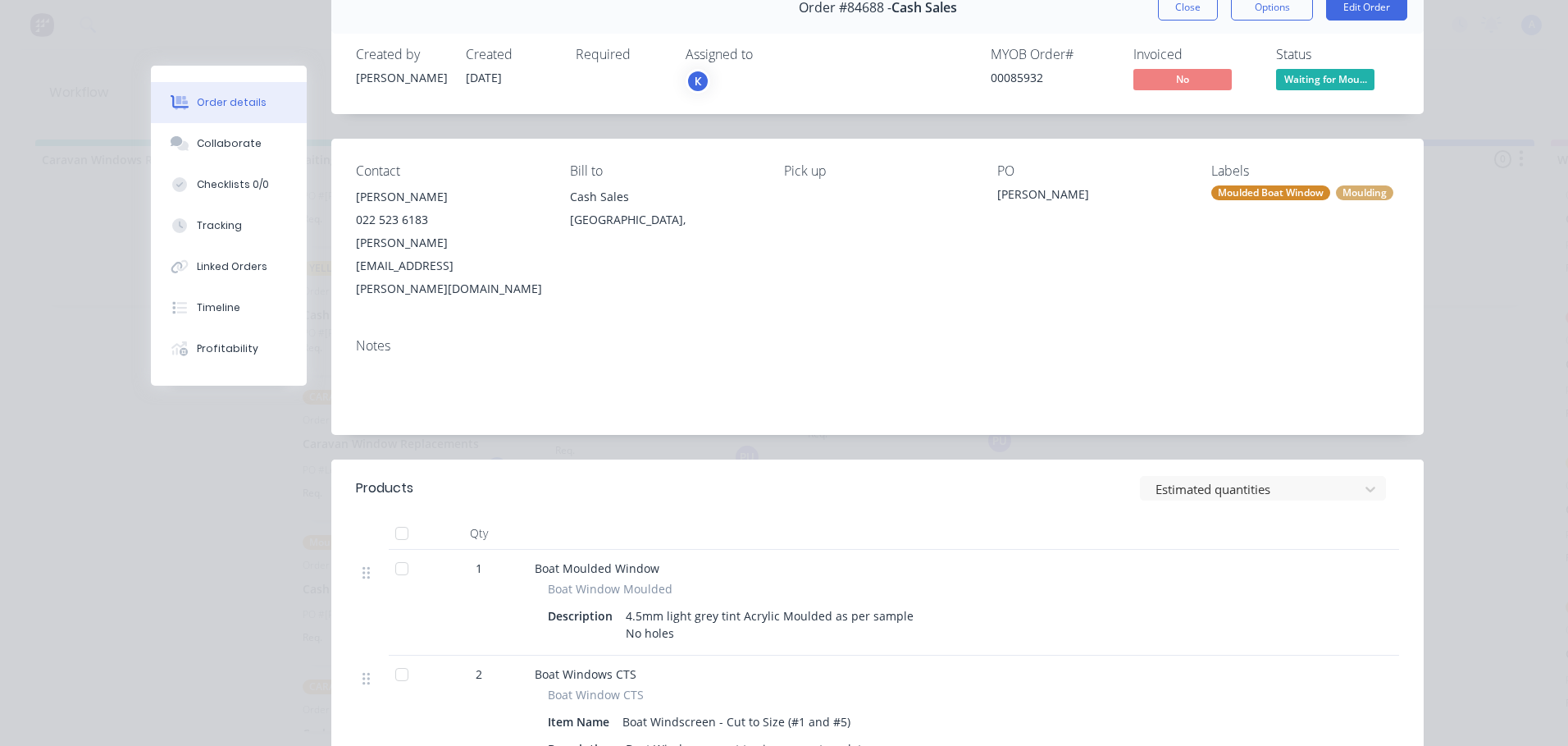
scroll to position [0, 0]
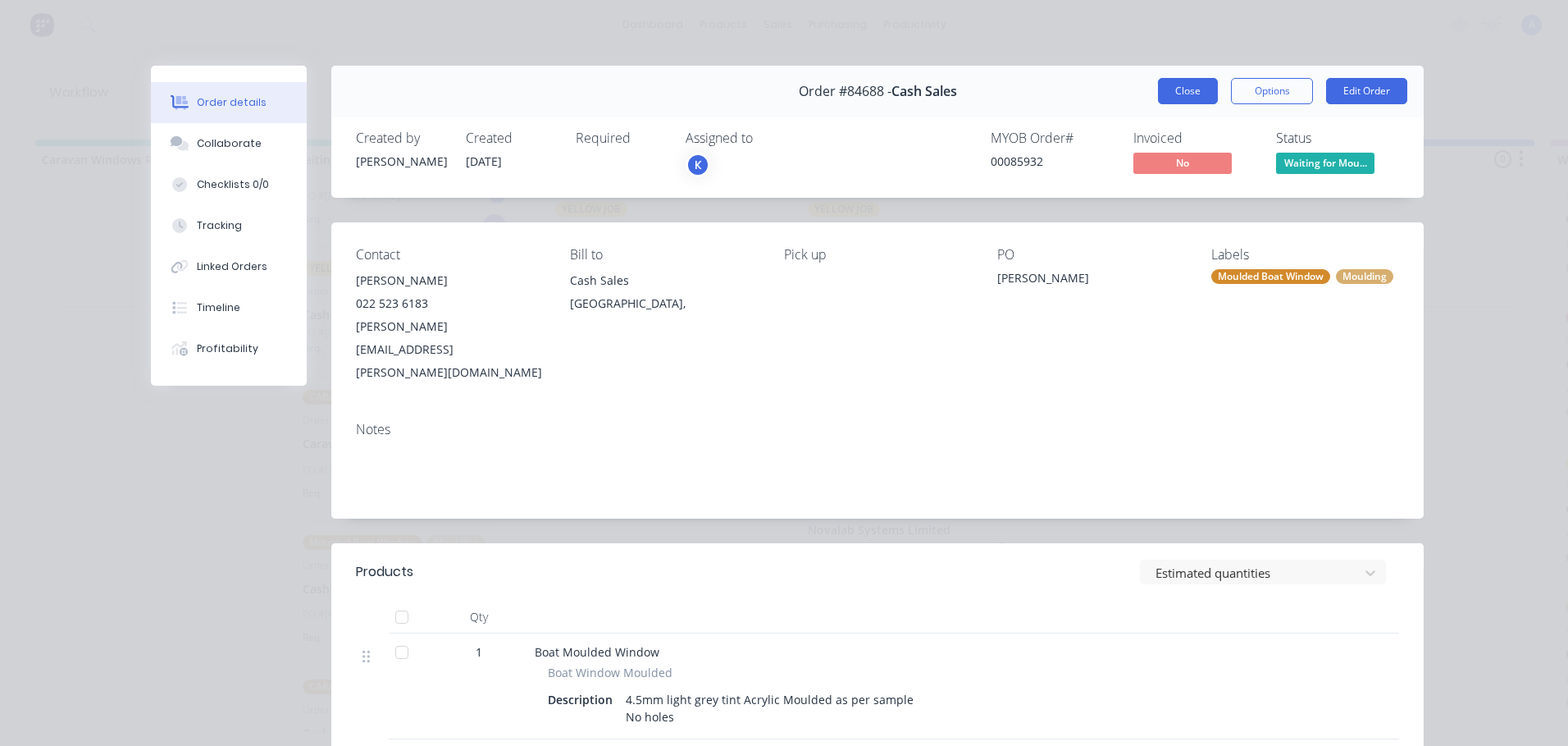
click at [1176, 98] on button "Close" at bounding box center [1189, 90] width 60 height 26
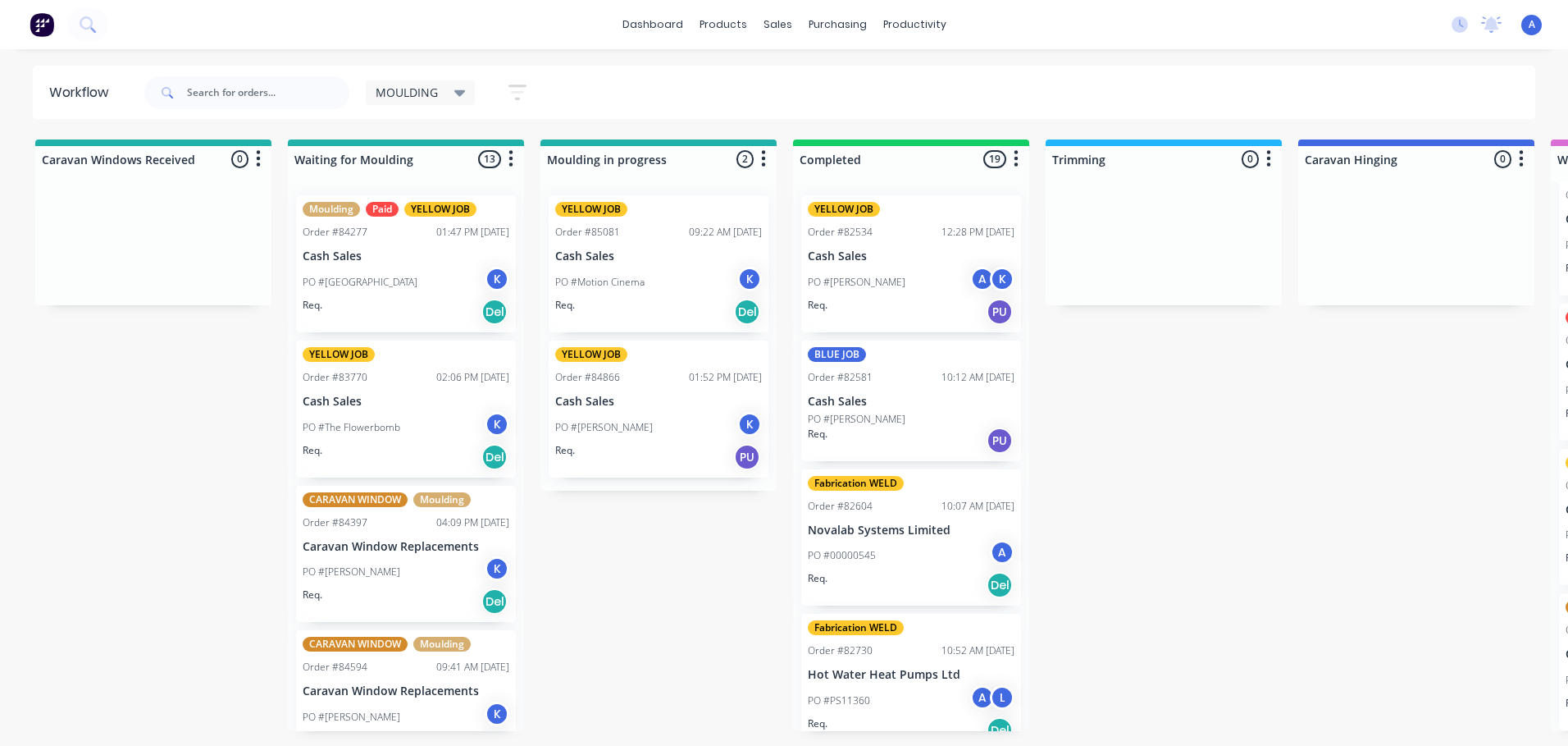
click at [413, 295] on div "PO #[GEOGRAPHIC_DATA] K" at bounding box center [406, 282] width 207 height 31
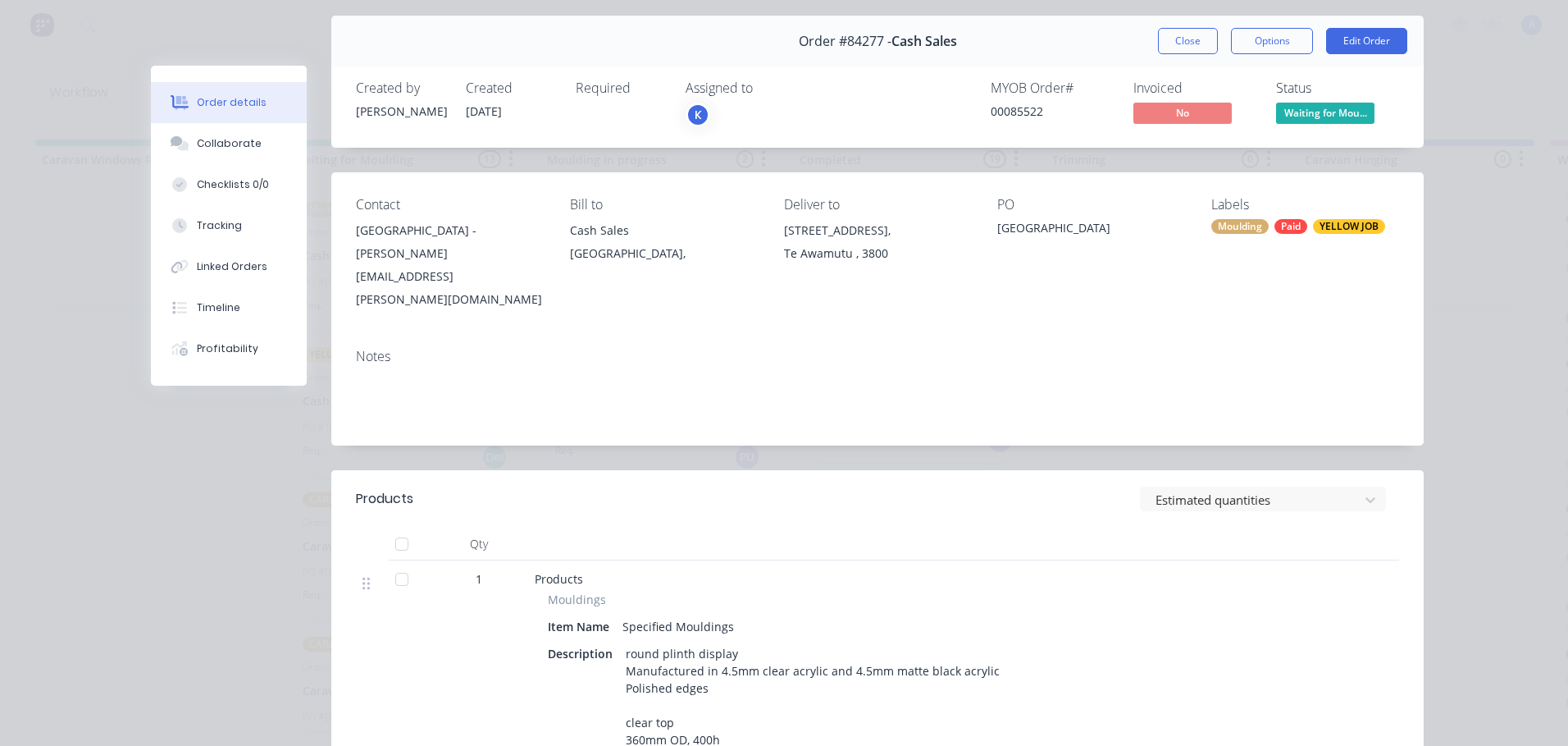
scroll to position [52, 0]
click at [1201, 39] on button "Close" at bounding box center [1189, 38] width 60 height 26
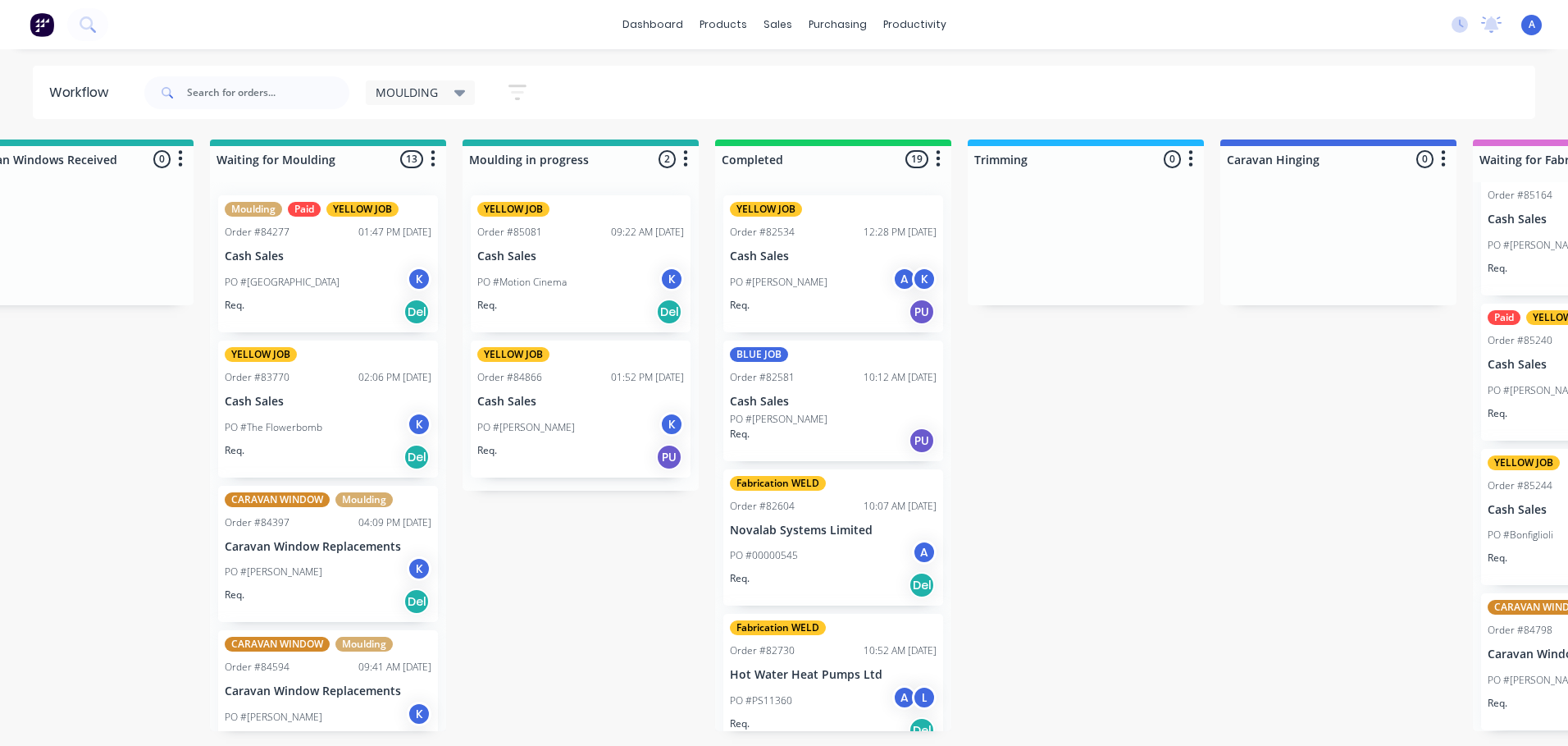
scroll to position [0, 0]
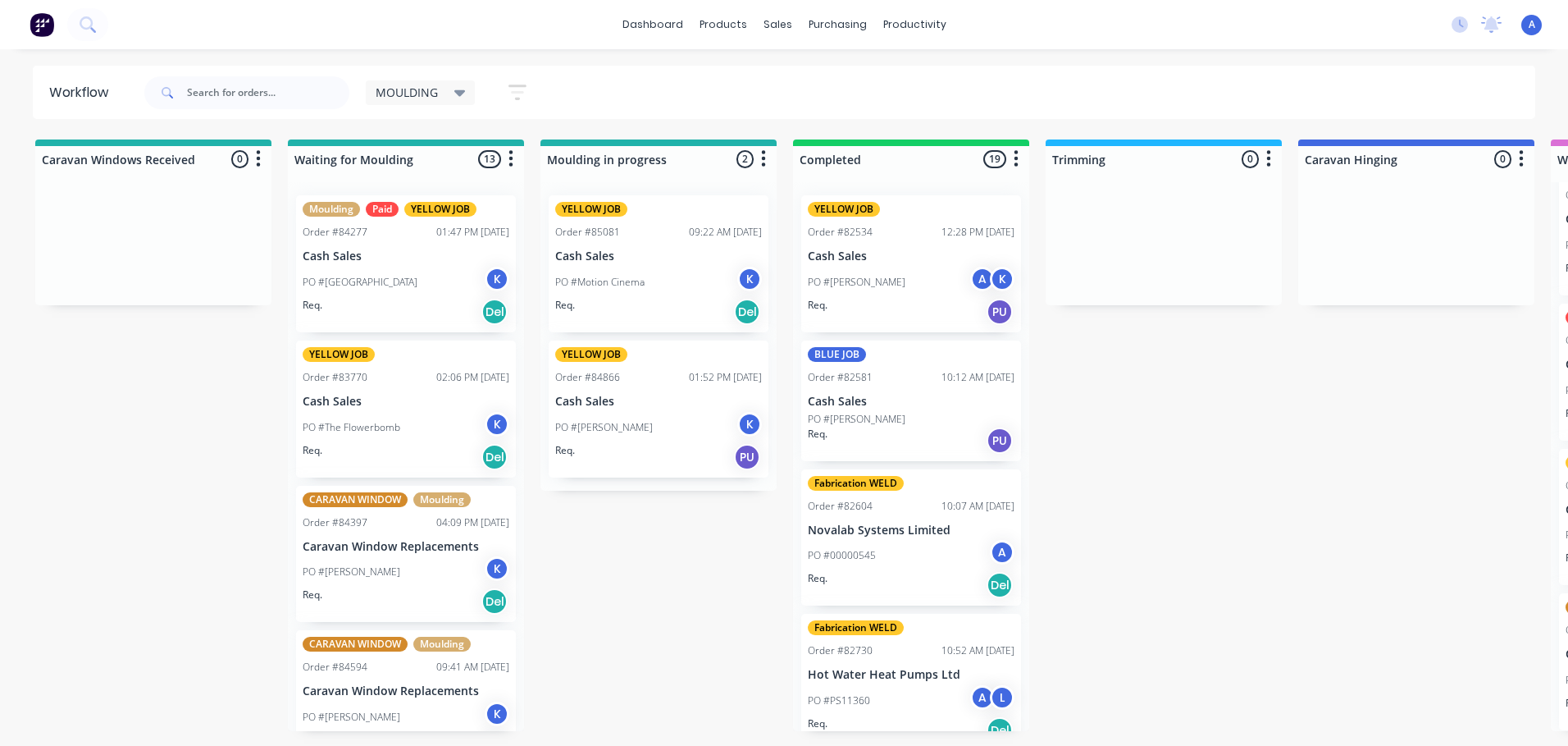
click at [459, 99] on icon at bounding box center [460, 93] width 12 height 18
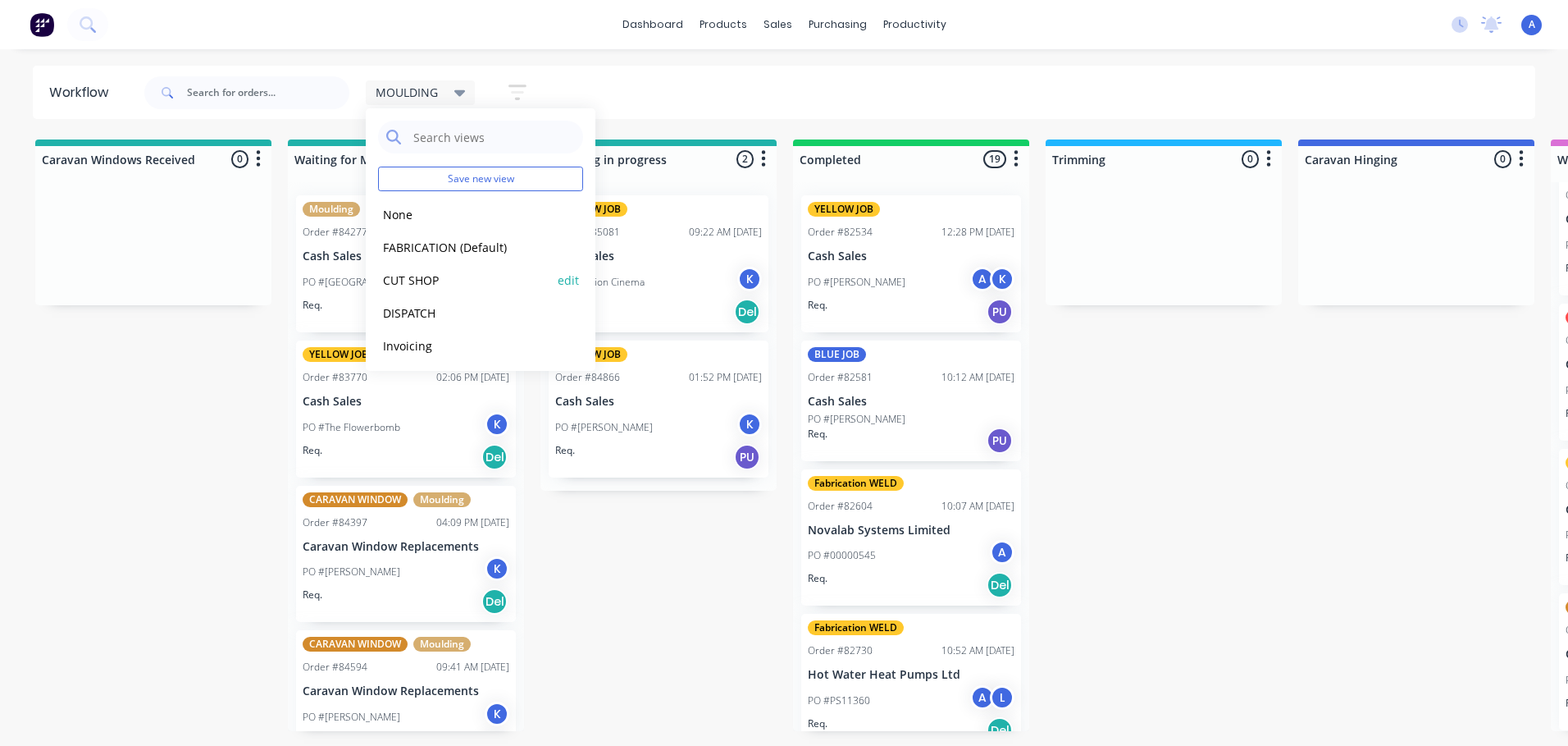
click at [445, 278] on button "CUT SHOP" at bounding box center [465, 280] width 174 height 19
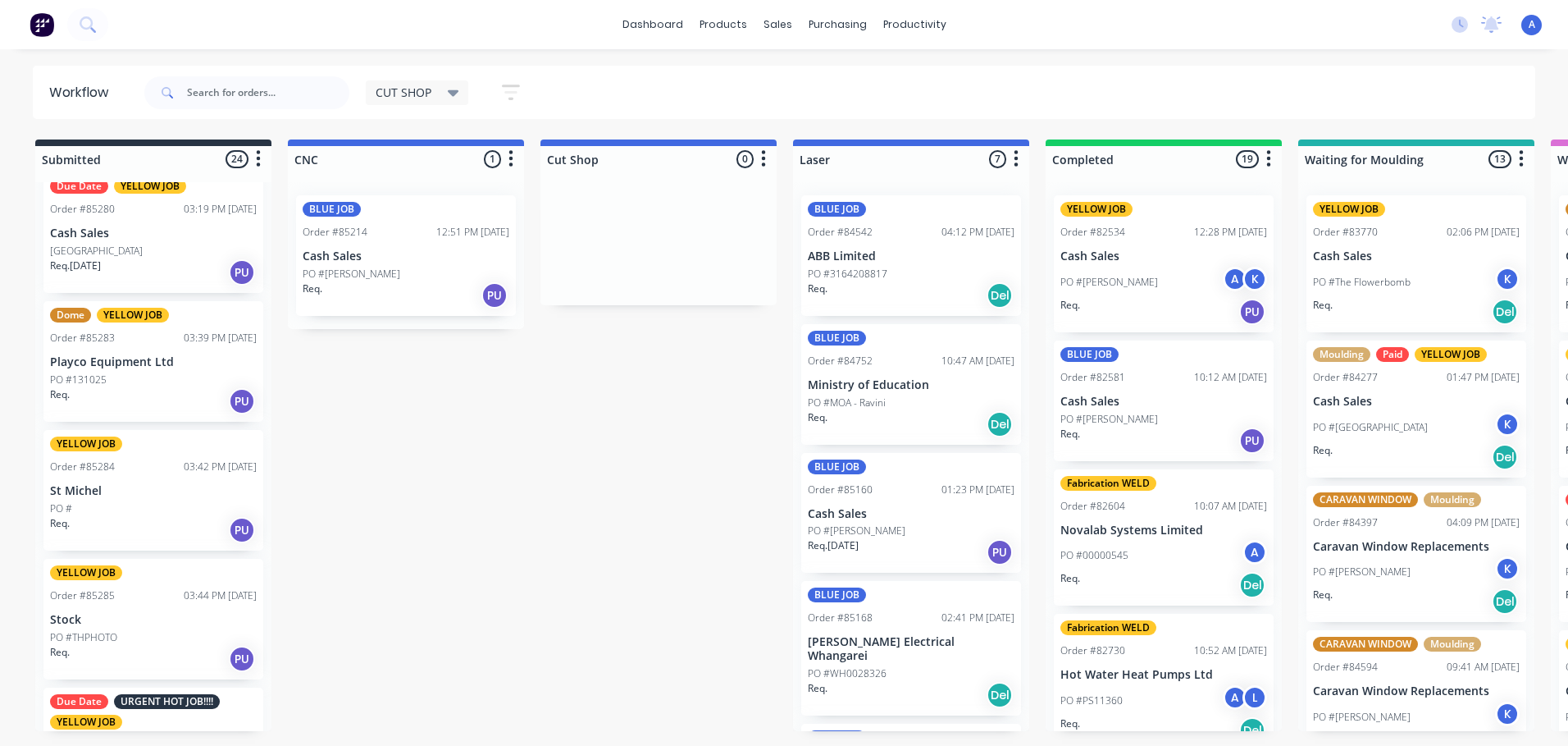
scroll to position [2341, 0]
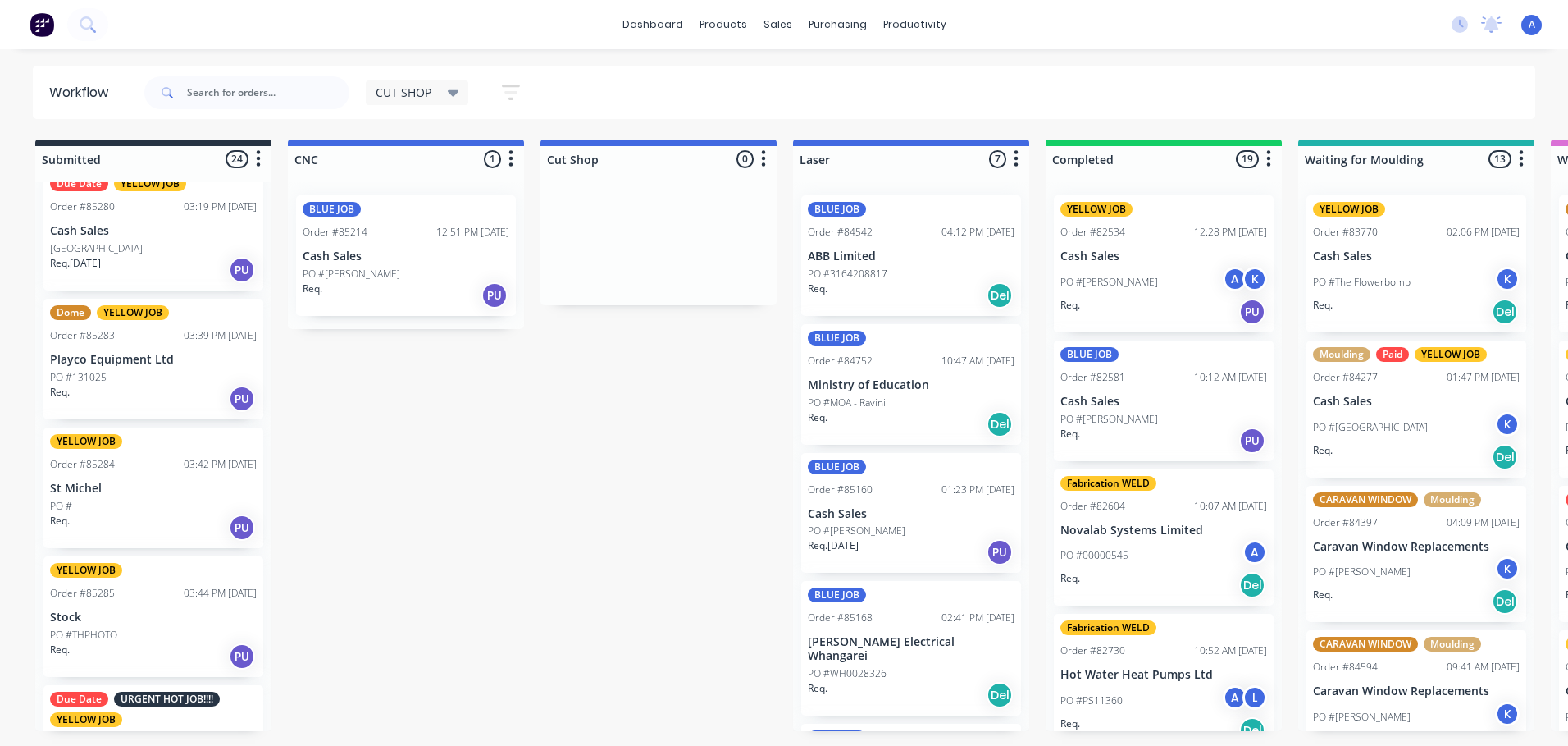
click at [187, 387] on div "Req. PU" at bounding box center [153, 398] width 207 height 28
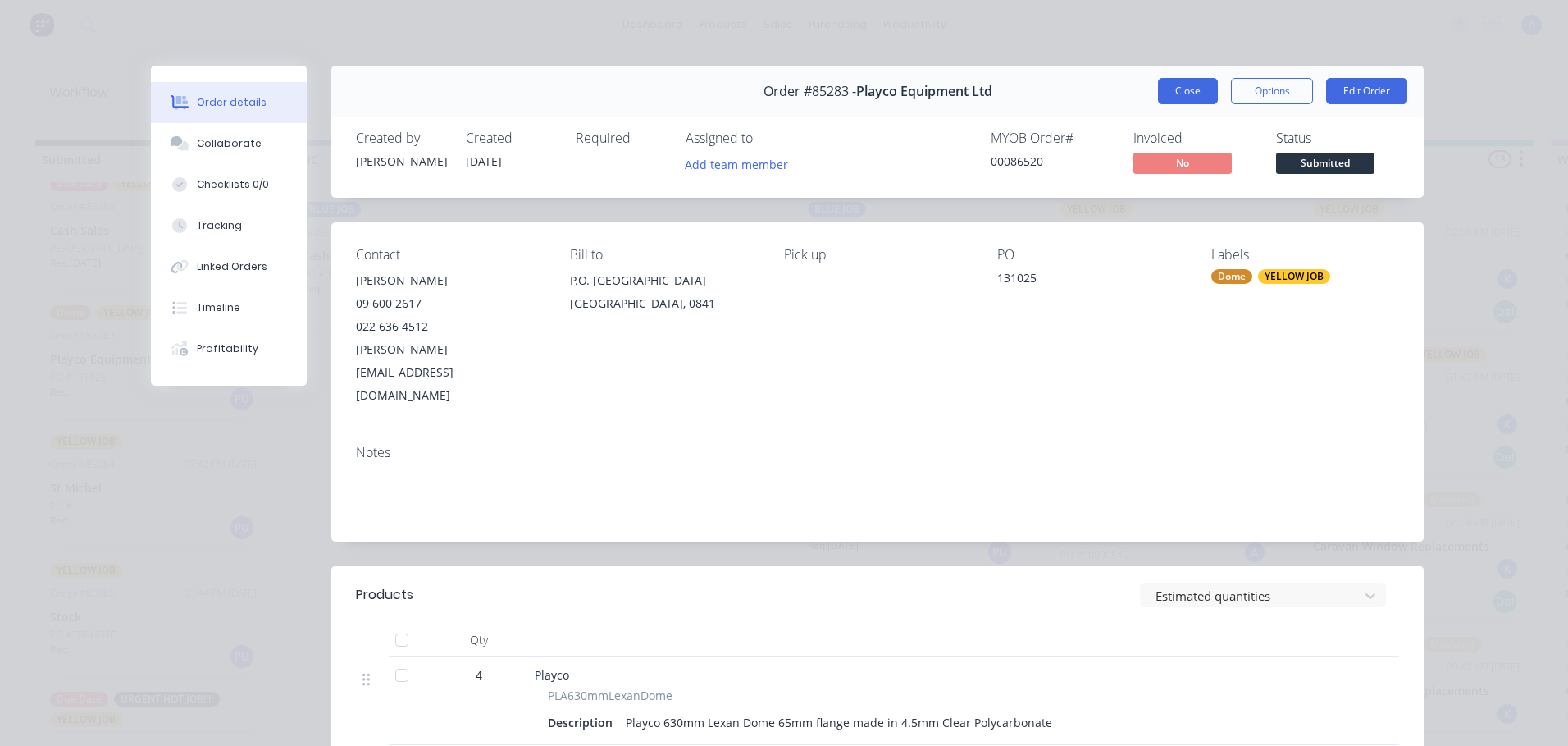
click at [1206, 90] on button "Close" at bounding box center [1189, 90] width 60 height 26
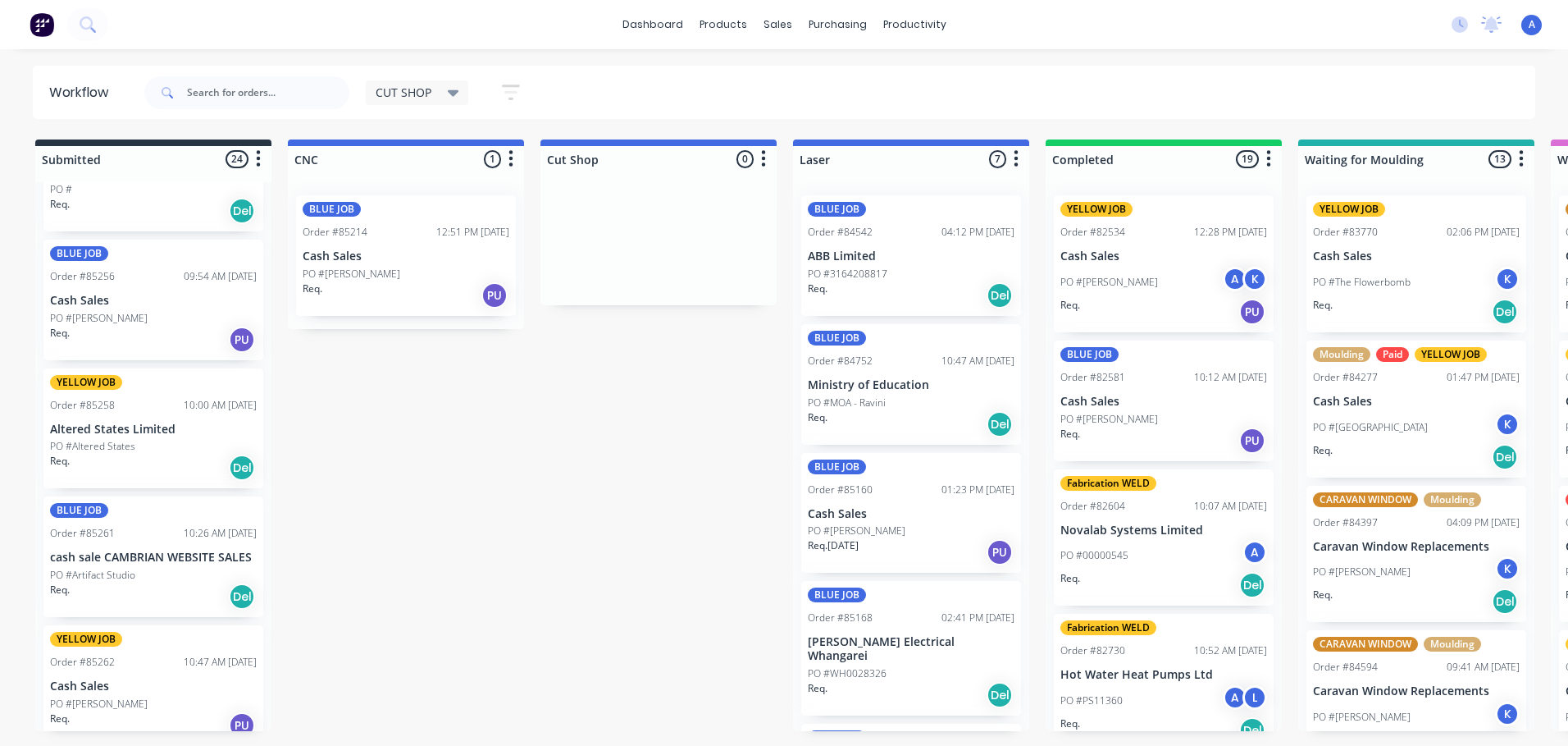
scroll to position [718, 0]
